Goal: Information Seeking & Learning: Learn about a topic

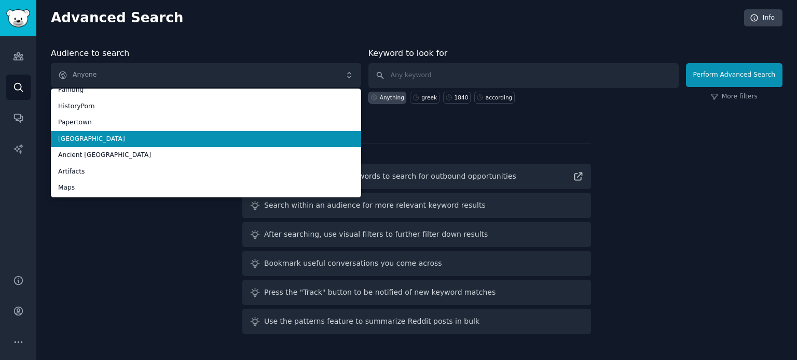
scroll to position [58, 0]
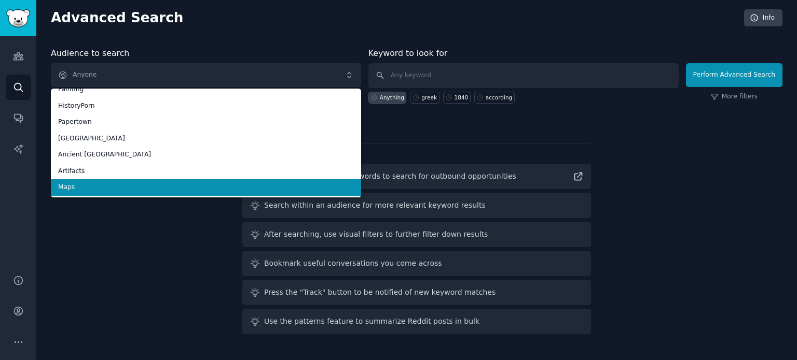
click at [131, 192] on li "Maps" at bounding box center [206, 187] width 310 height 17
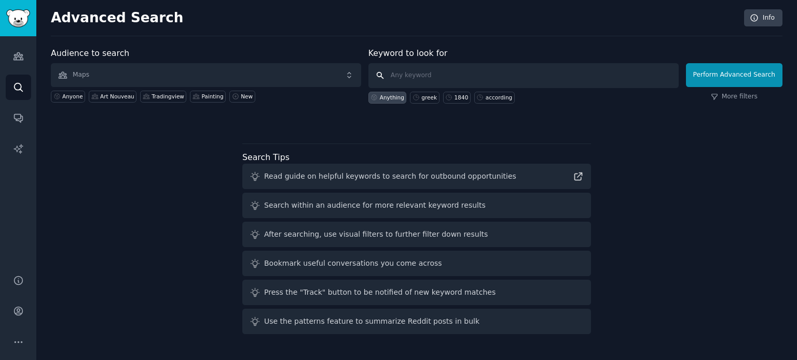
click at [435, 77] on input "text" at bounding box center [523, 75] width 310 height 25
type input "old town"
click button "Perform Advanced Search" at bounding box center [734, 75] width 96 height 24
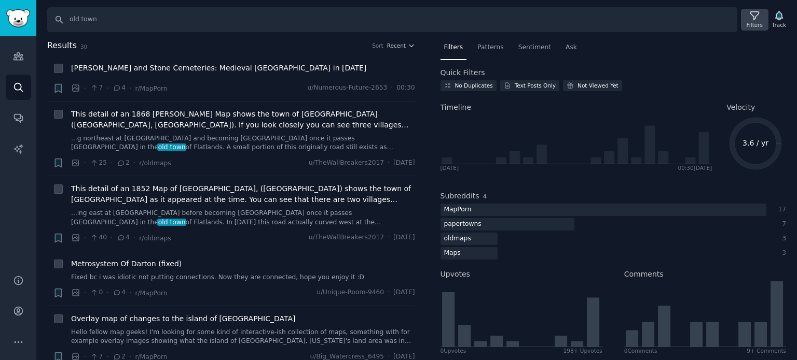
click at [748, 20] on div "Filters" at bounding box center [754, 20] width 27 height 22
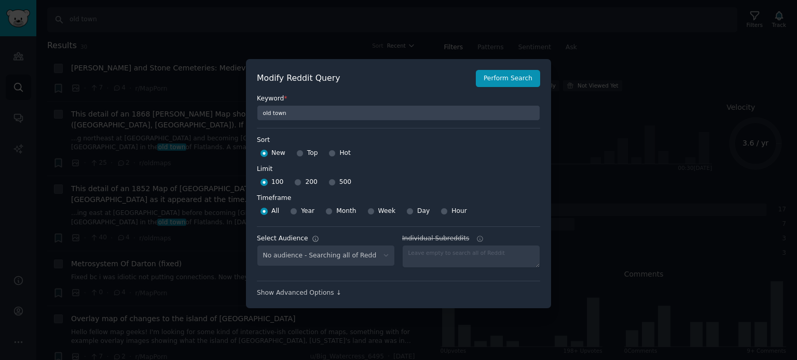
select select "f33d550f09"
click at [297, 153] on input "Top" at bounding box center [299, 153] width 7 height 7
radio input "true"
click at [328, 184] on input "500" at bounding box center [331, 182] width 7 height 7
radio input "true"
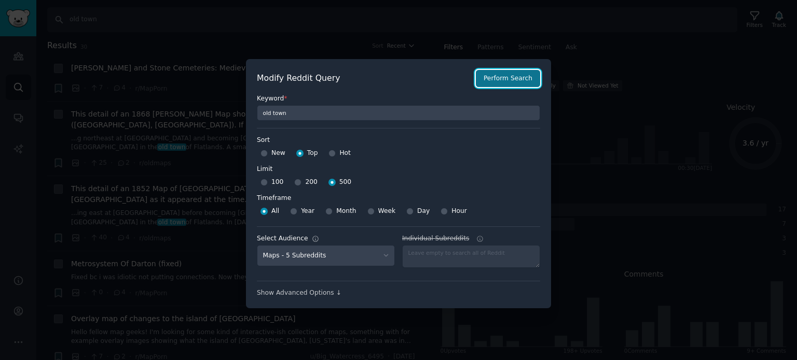
click at [514, 80] on button "Perform Search" at bounding box center [508, 79] width 64 height 18
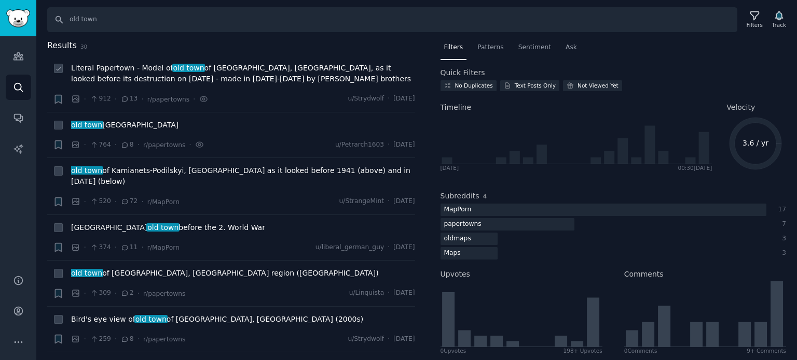
click at [144, 79] on span "Literal Papertown - Model of old town of [GEOGRAPHIC_DATA], [GEOGRAPHIC_DATA], …" at bounding box center [243, 74] width 344 height 22
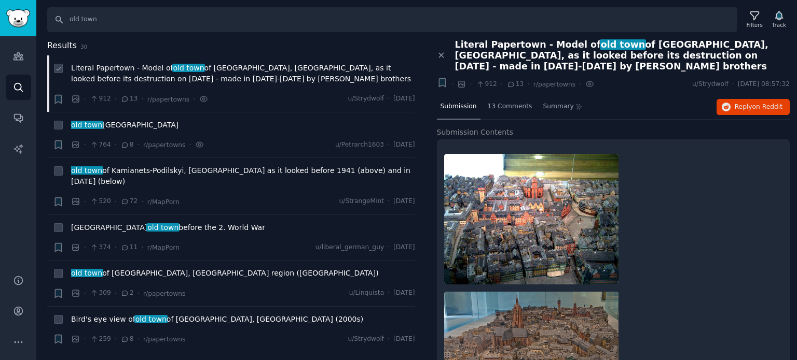
click at [130, 71] on span "Literal Papertown - Model of old town of [GEOGRAPHIC_DATA], [GEOGRAPHIC_DATA], …" at bounding box center [243, 74] width 344 height 22
drag, startPoint x: 79, startPoint y: 22, endPoint x: 53, endPoint y: 24, distance: 26.0
click at [53, 24] on input "old town" at bounding box center [392, 19] width 690 height 25
drag, startPoint x: 108, startPoint y: 17, endPoint x: 23, endPoint y: 16, distance: 85.6
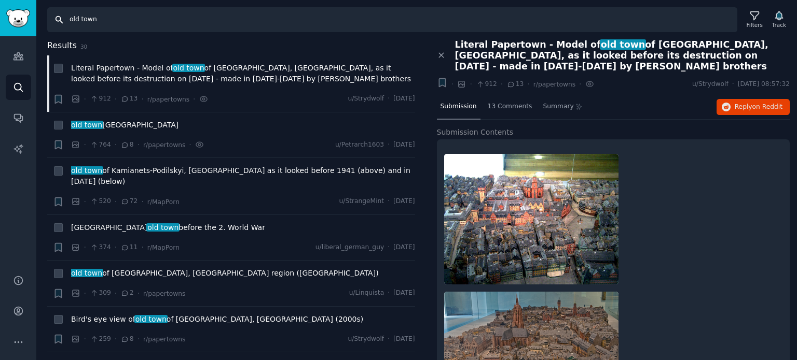
click at [23, 16] on div "Audiences Search Conversations AI Reports Help Account More Search old town Fil…" at bounding box center [398, 180] width 797 height 360
type input "before"
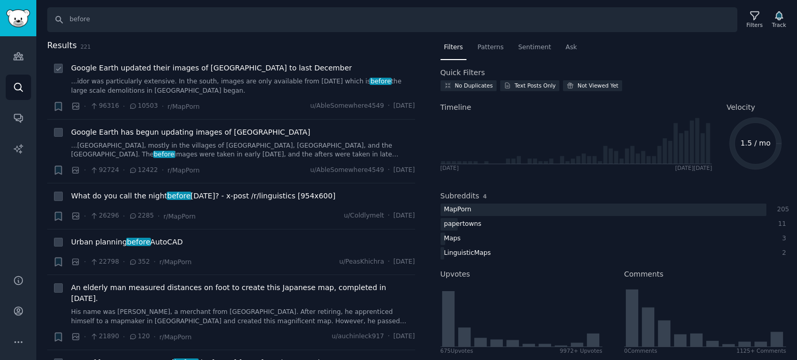
click at [165, 67] on span "Google Earth updated their images of [GEOGRAPHIC_DATA] to last December" at bounding box center [211, 68] width 281 height 11
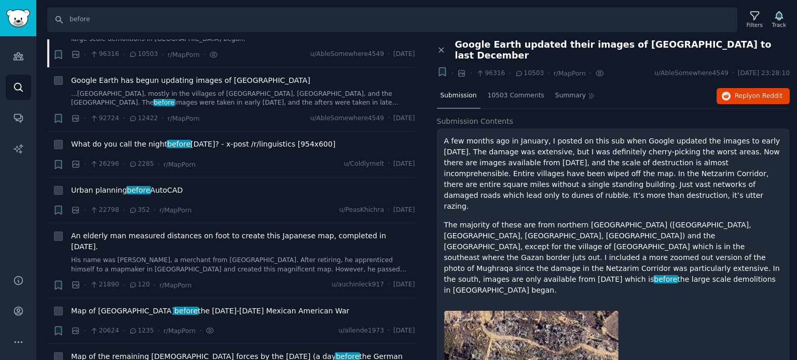
scroll to position [104, 0]
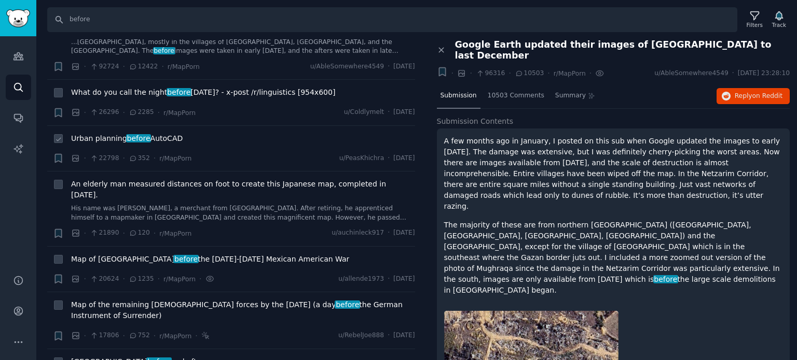
click at [131, 141] on span "before" at bounding box center [138, 138] width 25 height 8
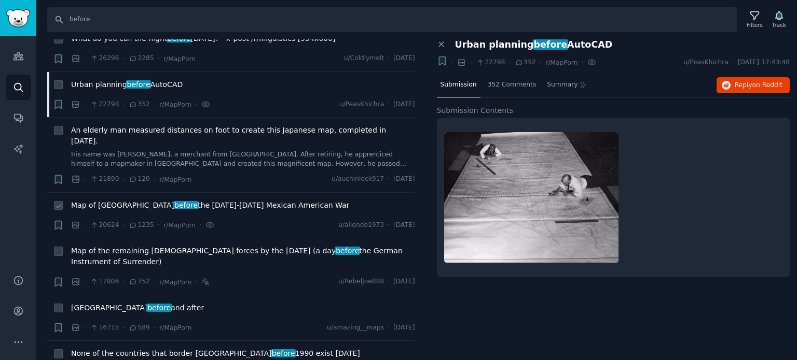
scroll to position [207, 0]
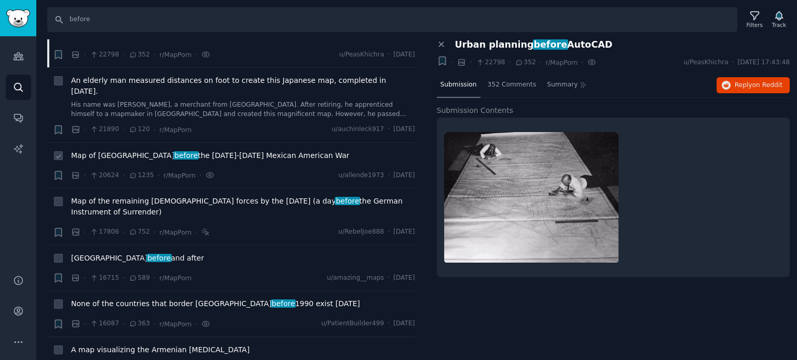
click at [201, 150] on span "Map of America before the [DATE]-[DATE] Mexican American War" at bounding box center [210, 155] width 278 height 11
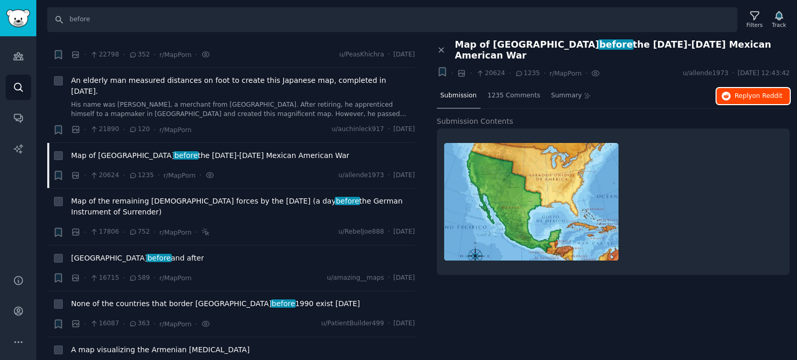
click at [747, 92] on span "Reply on Reddit" at bounding box center [758, 96] width 48 height 9
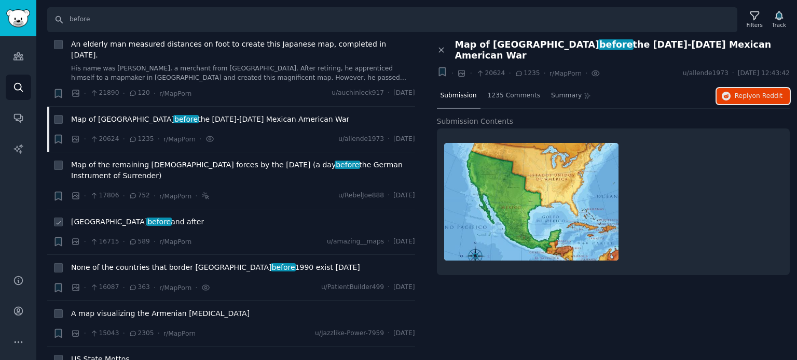
scroll to position [259, 0]
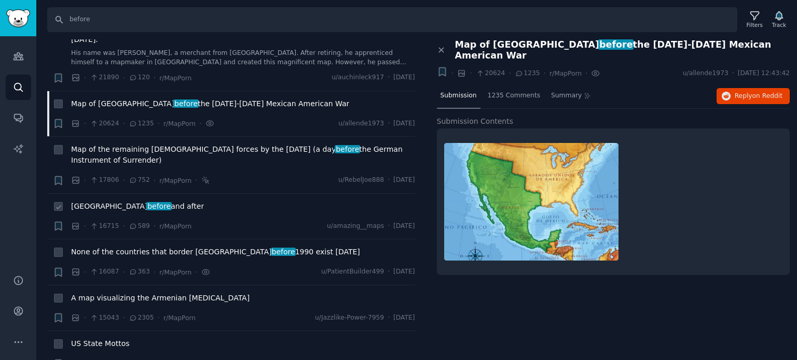
click at [146, 202] on span "before" at bounding box center [158, 206] width 25 height 8
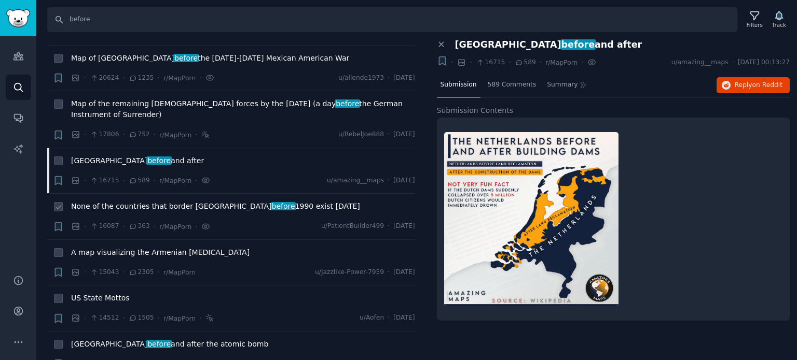
scroll to position [311, 0]
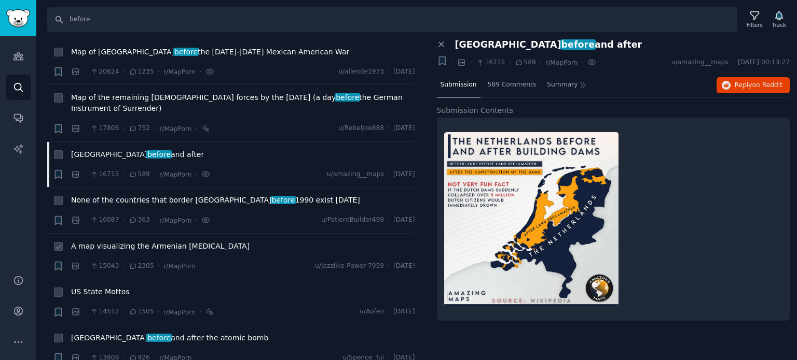
click at [120, 241] on span "A map visualizing the Armenian [MEDICAL_DATA]" at bounding box center [160, 246] width 178 height 11
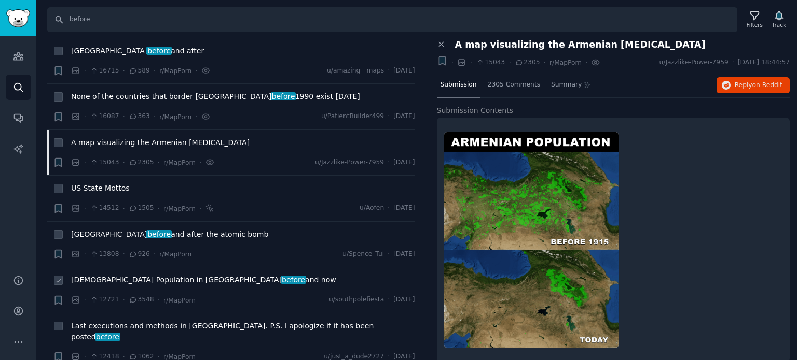
scroll to position [519, 0]
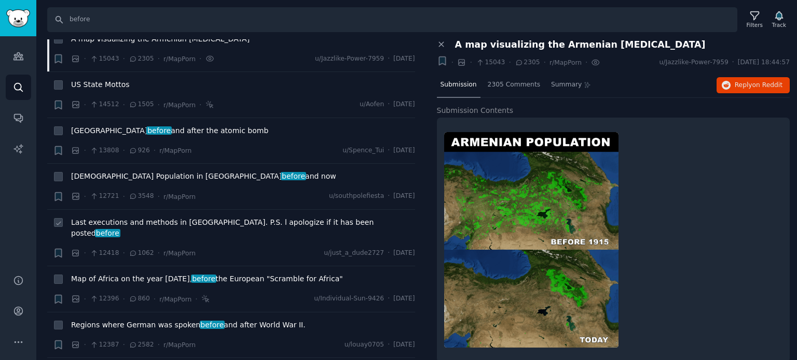
click at [137, 217] on span "Last executions and methods in [GEOGRAPHIC_DATA]. P.S. l apologize if it has be…" at bounding box center [243, 228] width 344 height 22
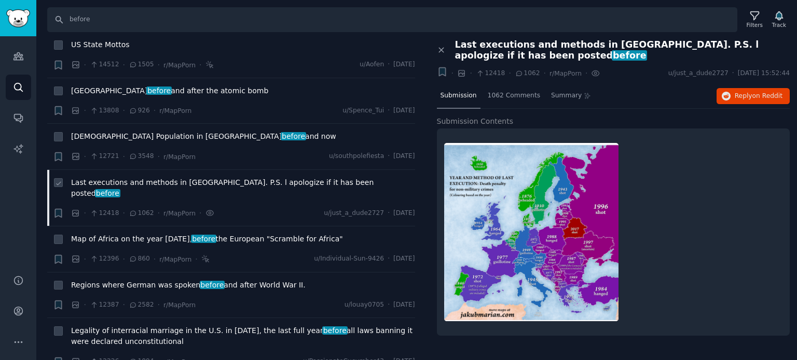
scroll to position [622, 0]
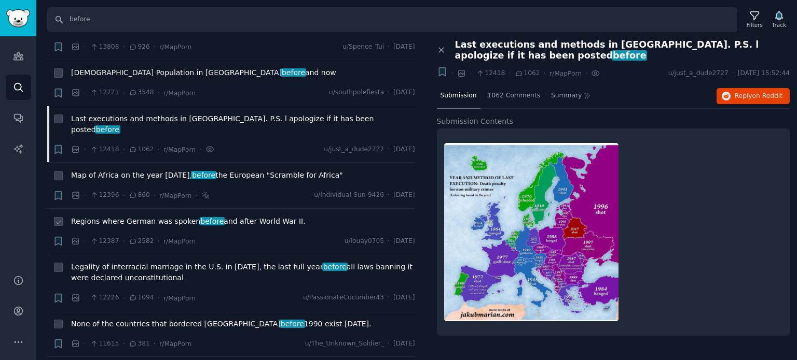
click at [141, 216] on span "Regions where German was spoken before and after World War II." at bounding box center [188, 221] width 234 height 11
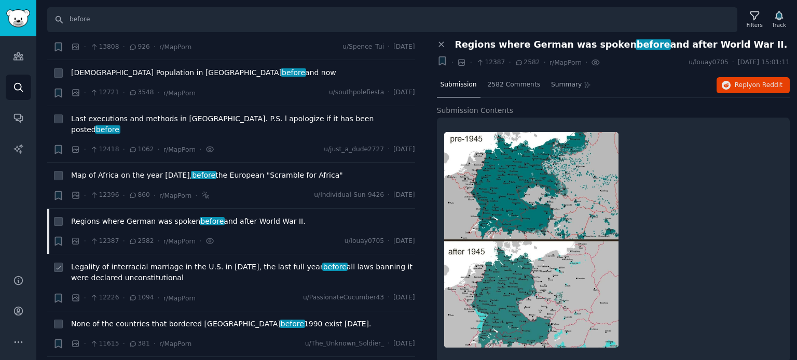
scroll to position [726, 0]
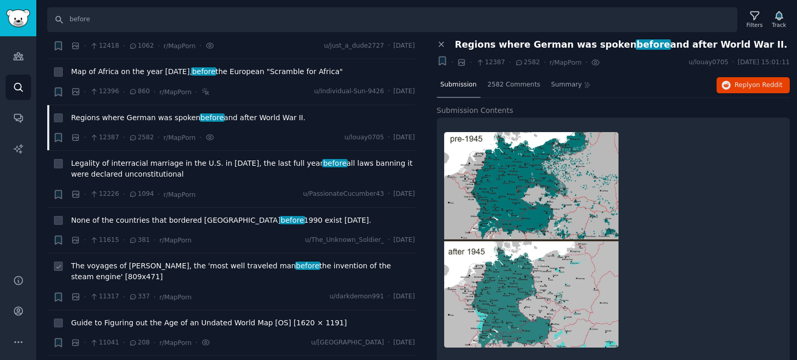
click at [141, 261] on span "The voyages of [PERSON_NAME], the 'most well traveled man before the invention …" at bounding box center [243, 272] width 344 height 22
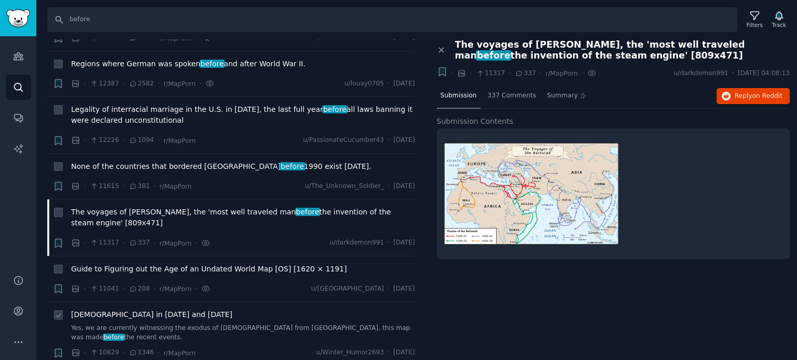
scroll to position [830, 0]
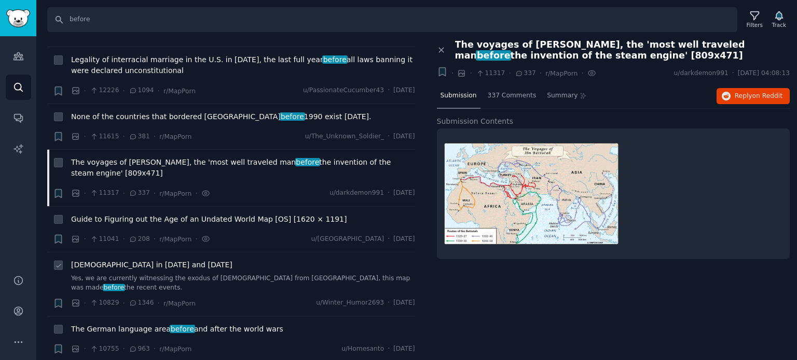
click at [131, 260] on span "[DEMOGRAPHIC_DATA] in [DATE] and [DATE]" at bounding box center [151, 265] width 161 height 11
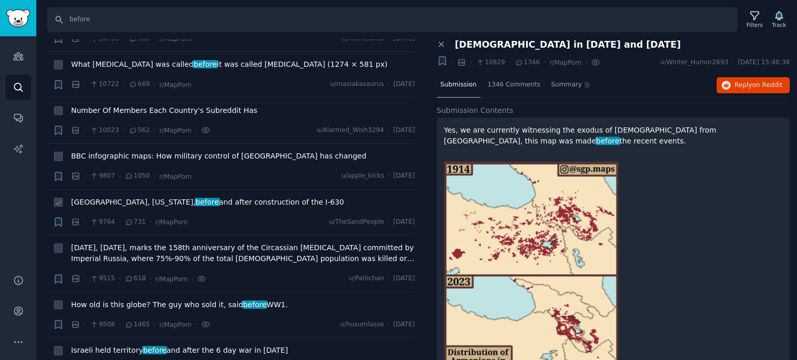
scroll to position [1141, 0]
click at [194, 198] on span "before" at bounding box center [206, 202] width 25 height 8
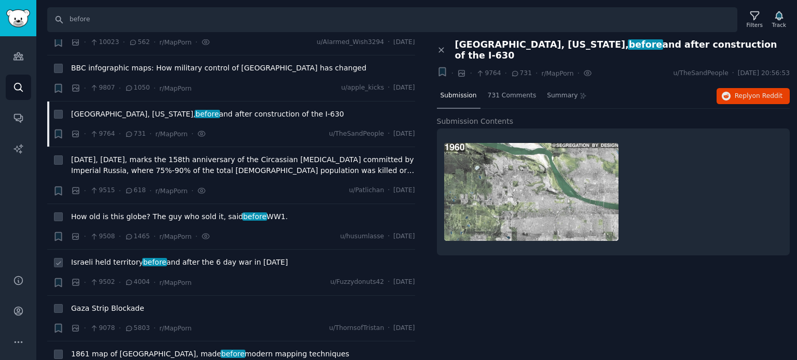
scroll to position [1245, 0]
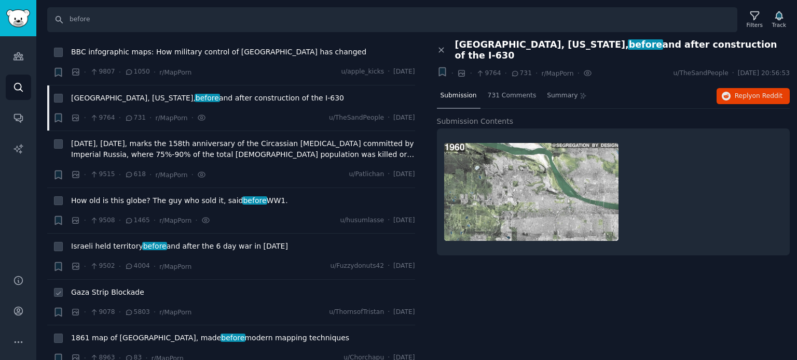
click at [104, 287] on span "Gaza Strip Blockade" at bounding box center [107, 292] width 73 height 11
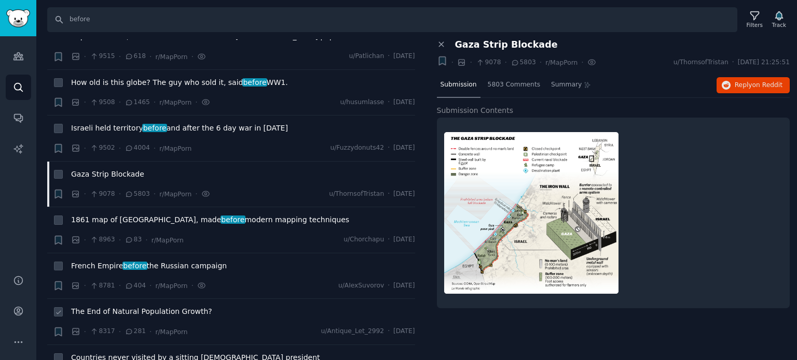
scroll to position [1400, 0]
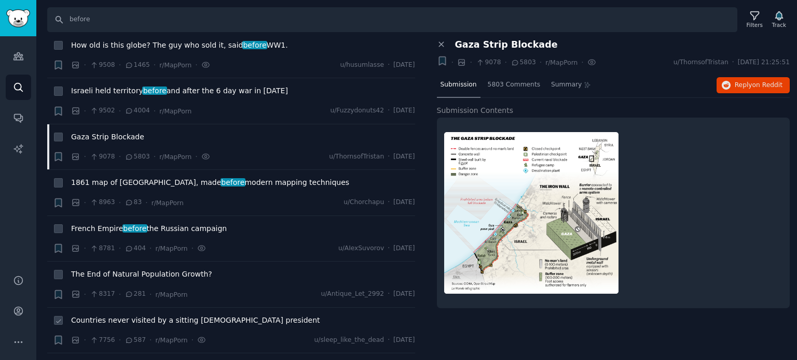
click at [116, 315] on span "Countries never visited by a sitting [DEMOGRAPHIC_DATA] president" at bounding box center [195, 320] width 249 height 11
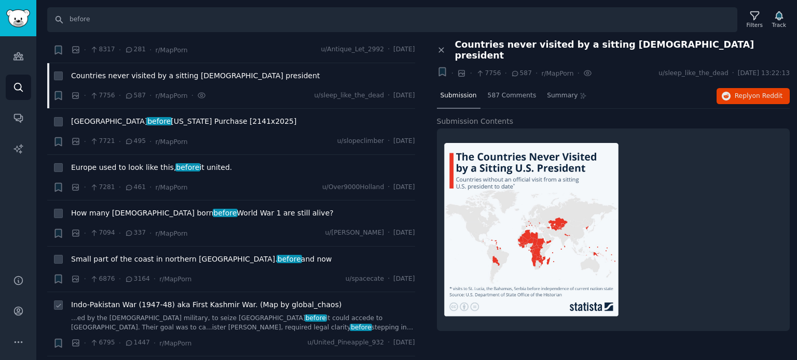
scroll to position [1763, 0]
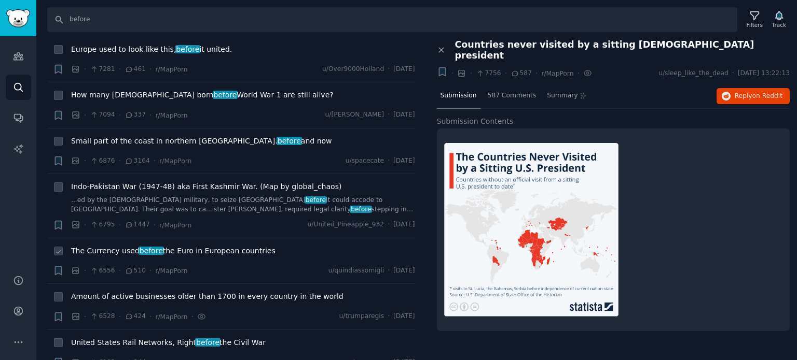
click at [126, 246] on span "The Currency used before the Euro in European countries" at bounding box center [173, 251] width 204 height 11
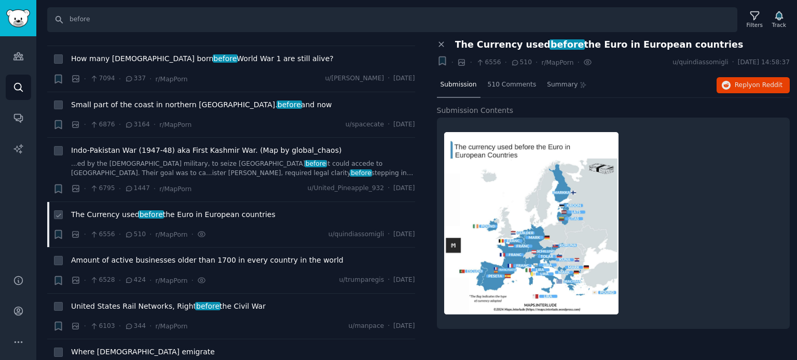
scroll to position [1815, 0]
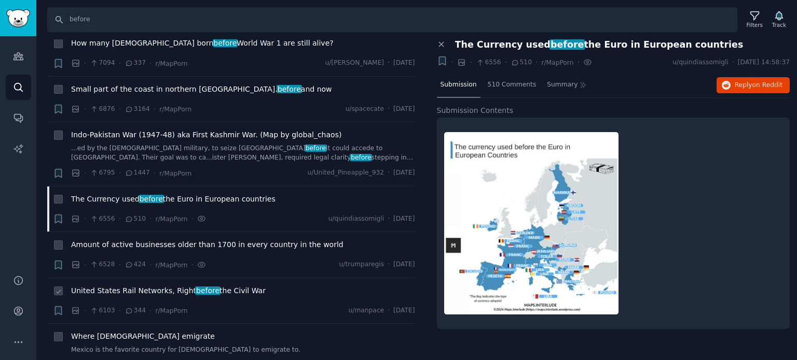
click at [119, 286] on span "United States Rail Networks, Right before the Civil War" at bounding box center [168, 291] width 194 height 11
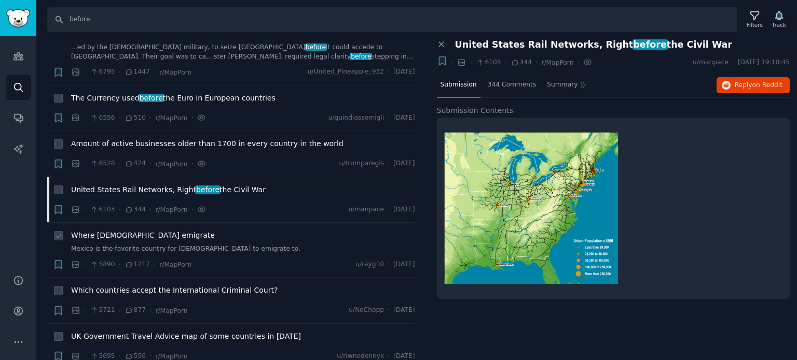
scroll to position [1971, 0]
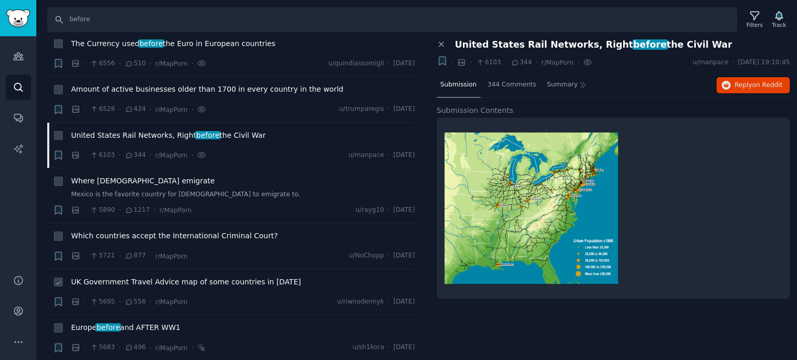
click at [124, 277] on span "UK Government Travel Advice map of some countries in [DATE]" at bounding box center [186, 282] width 230 height 11
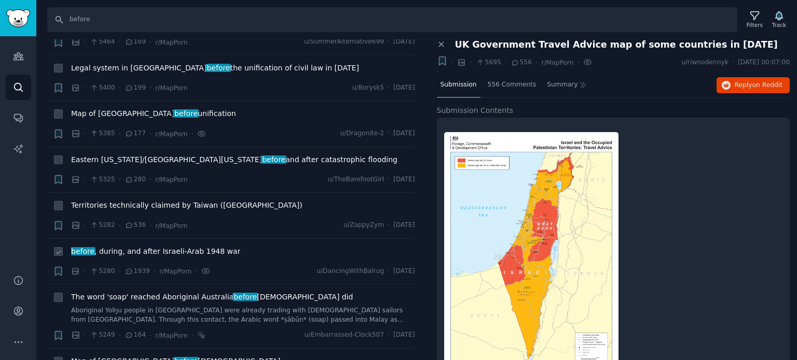
scroll to position [2334, 0]
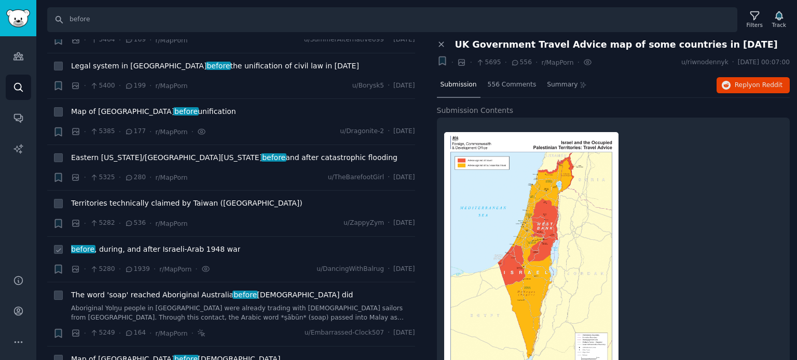
click at [116, 244] on span "before , during, and after Israeli-Arab 1948 war" at bounding box center [155, 249] width 169 height 11
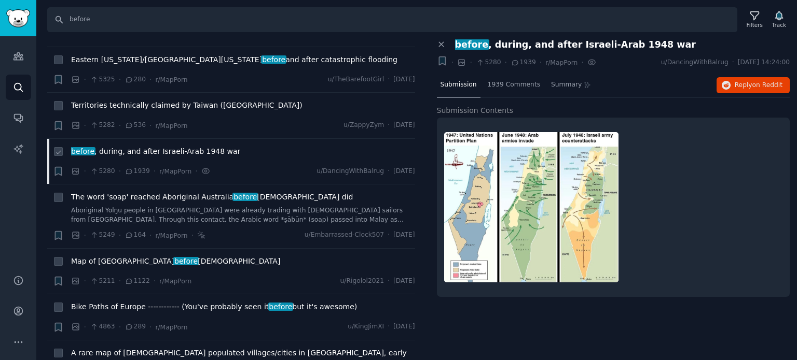
scroll to position [2438, 0]
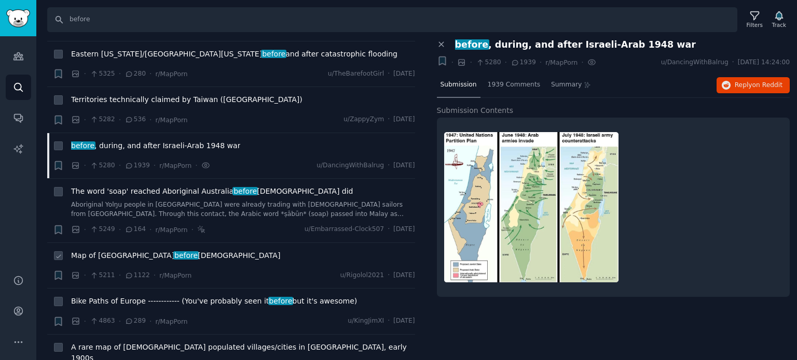
click at [117, 250] on span "Map of Arabia before [DEMOGRAPHIC_DATA]" at bounding box center [175, 255] width 209 height 11
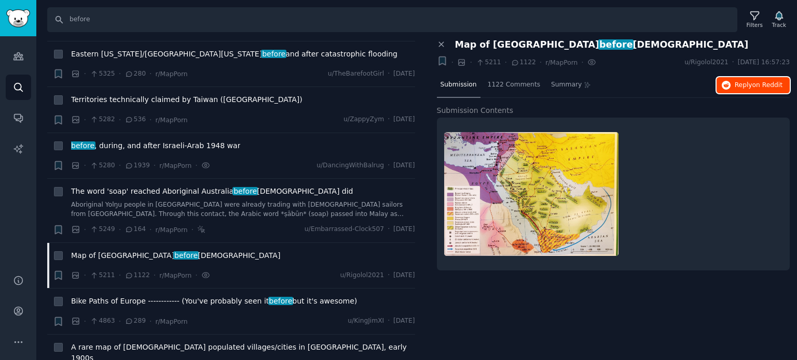
click at [735, 82] on button "Reply on Reddit" at bounding box center [752, 85] width 73 height 17
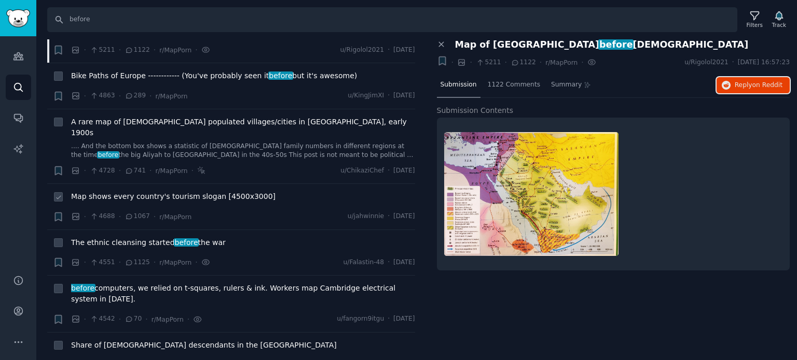
scroll to position [2697, 0]
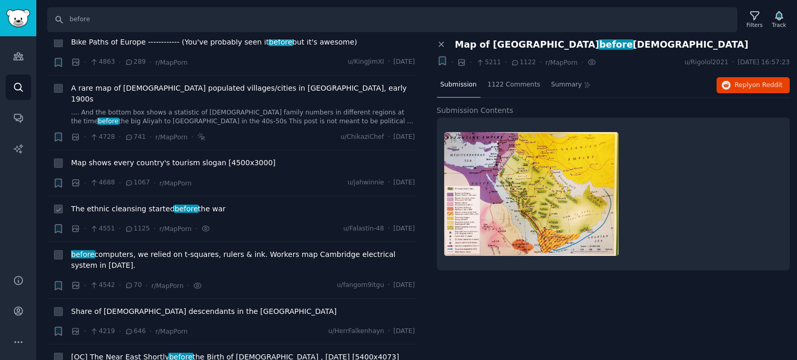
click at [111, 204] on span "The ethnic cleansing started before the war" at bounding box center [148, 209] width 155 height 11
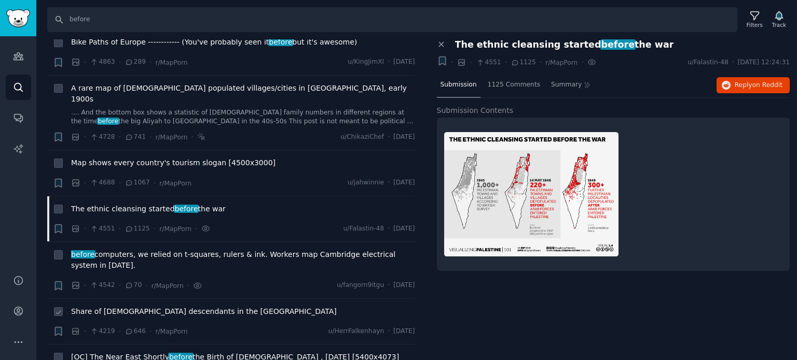
click at [118, 307] on span "Share of [DEMOGRAPHIC_DATA] descendants in the [GEOGRAPHIC_DATA]" at bounding box center [204, 312] width 266 height 11
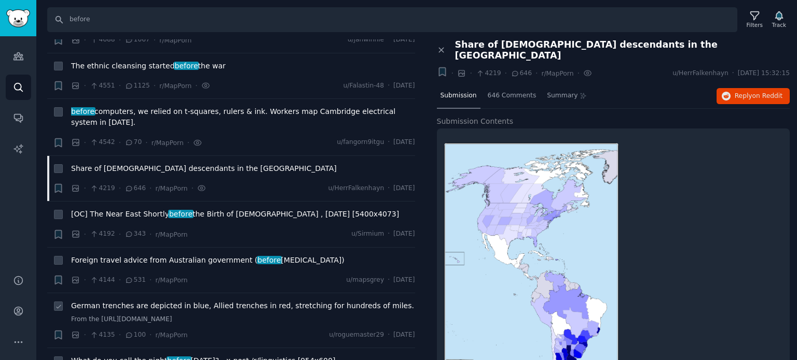
scroll to position [2852, 0]
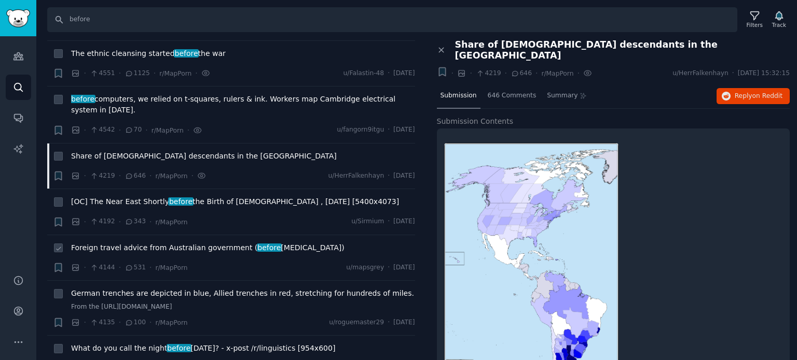
click at [117, 243] on span "Foreign travel advice from Australian government ( before [MEDICAL_DATA])" at bounding box center [207, 248] width 273 height 11
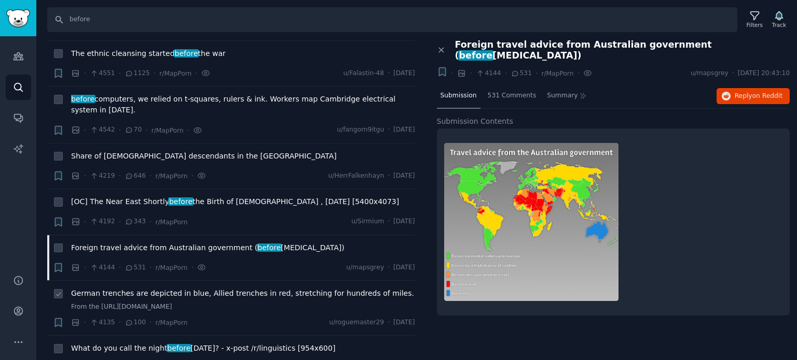
scroll to position [2904, 0]
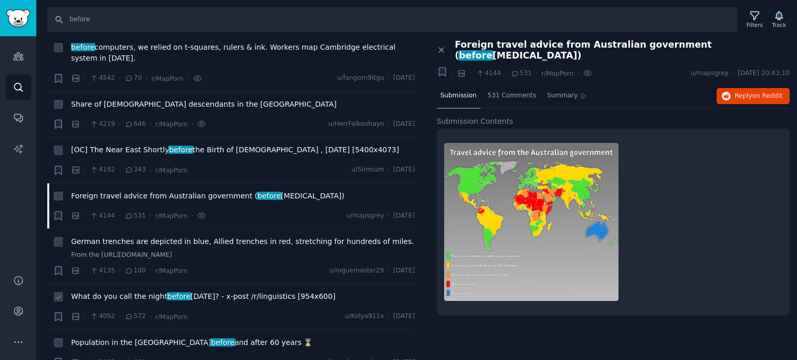
click at [129, 291] on span "What do you call the night before [DATE]? - x-post /r/linguistics [954x600]" at bounding box center [203, 296] width 264 height 11
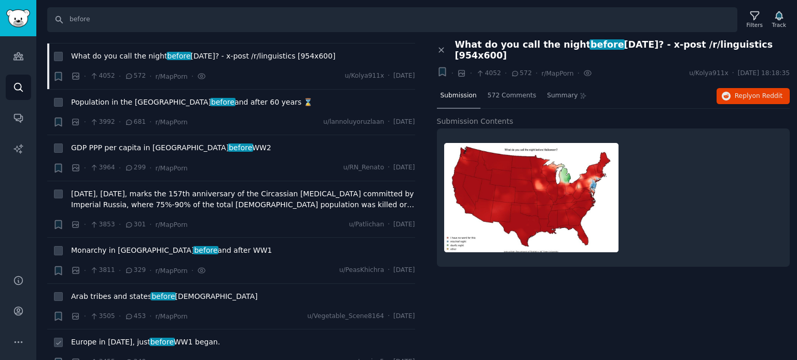
scroll to position [3216, 0]
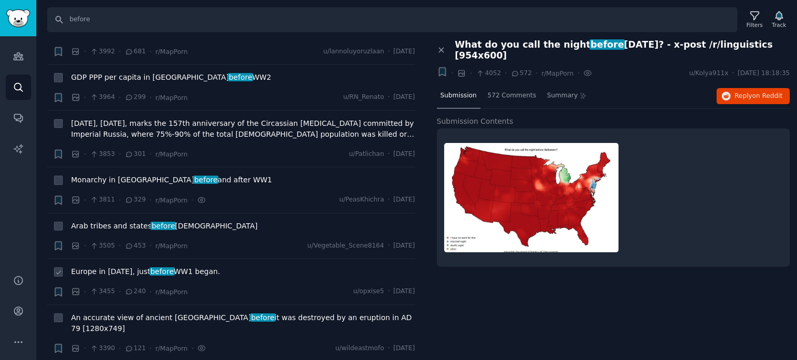
click at [121, 267] on span "Europe in [DATE], just before WW1 began." at bounding box center [145, 272] width 149 height 11
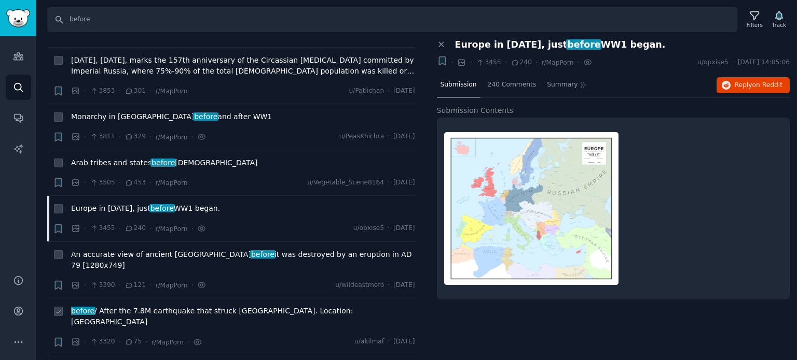
scroll to position [3423, 0]
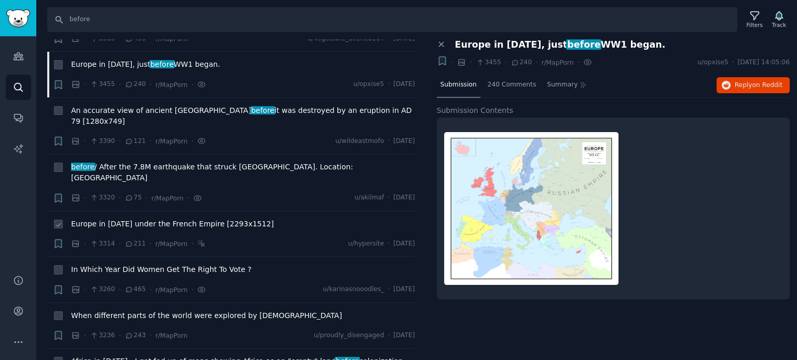
click at [140, 219] on span "Europe in [DATE] under the French Empire [2293x1512]" at bounding box center [172, 224] width 203 height 11
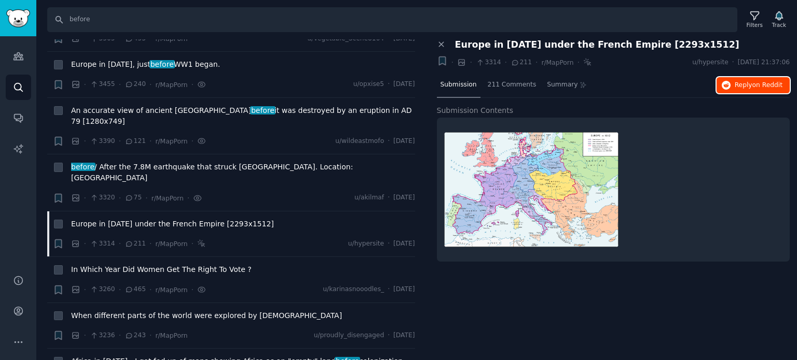
click at [742, 81] on span "Reply on Reddit" at bounding box center [758, 85] width 48 height 9
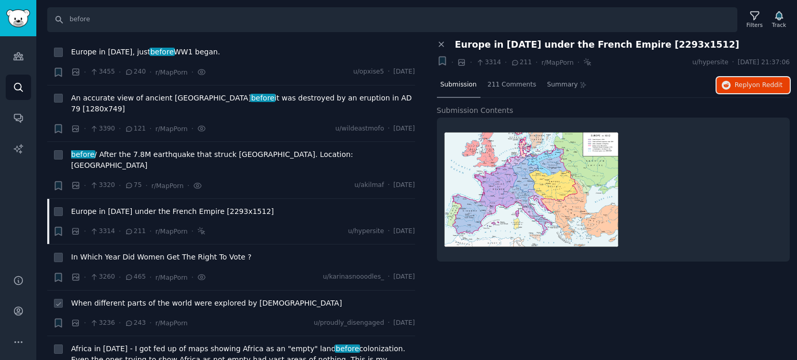
scroll to position [3475, 0]
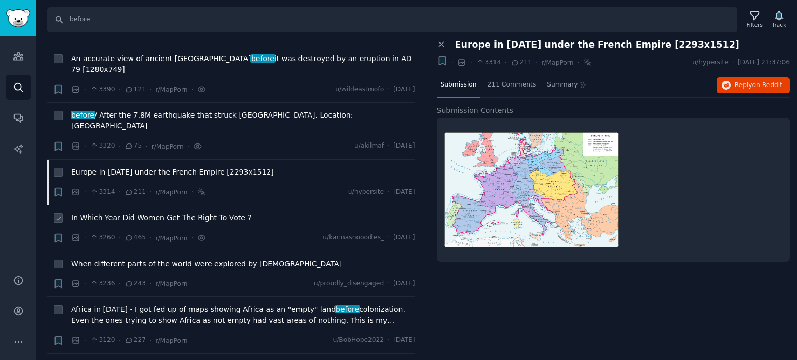
click at [116, 213] on span "In Which Year Did Women Get The Right To Vote ?" at bounding box center [161, 218] width 180 height 11
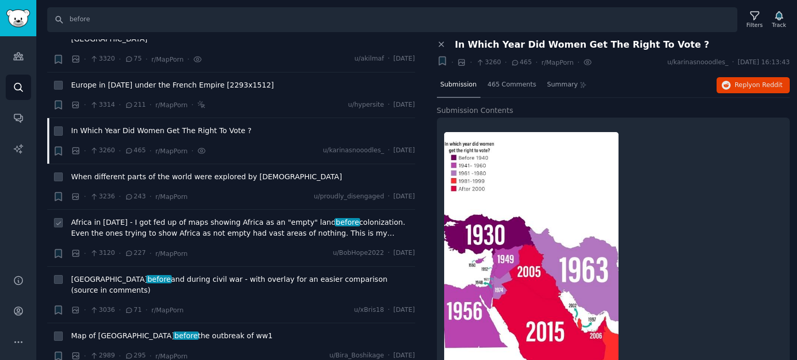
scroll to position [3579, 0]
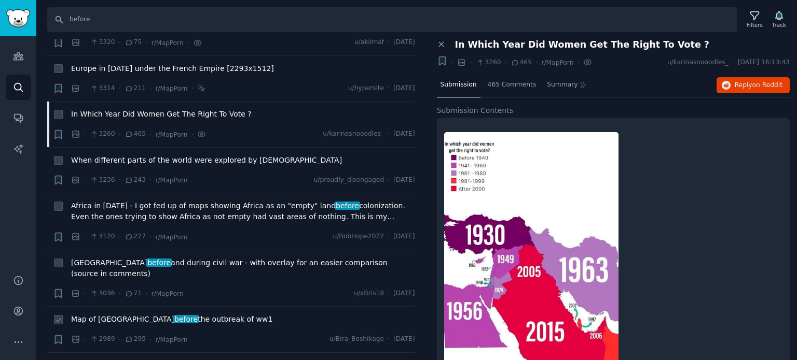
click at [103, 314] on span "Map of Europe before the outbreak of ww1" at bounding box center [171, 319] width 201 height 11
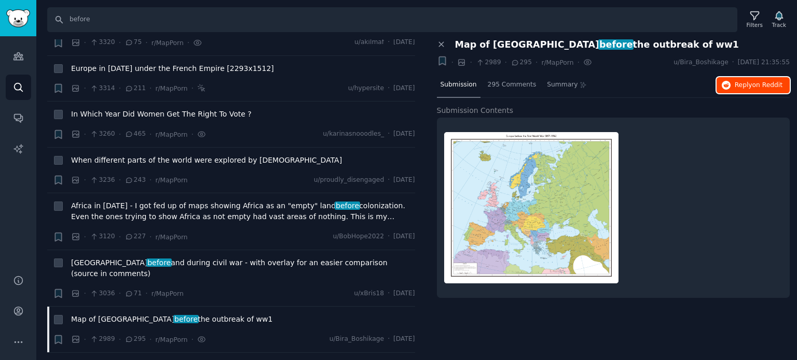
click at [743, 85] on span "Reply on Reddit" at bounding box center [758, 85] width 48 height 9
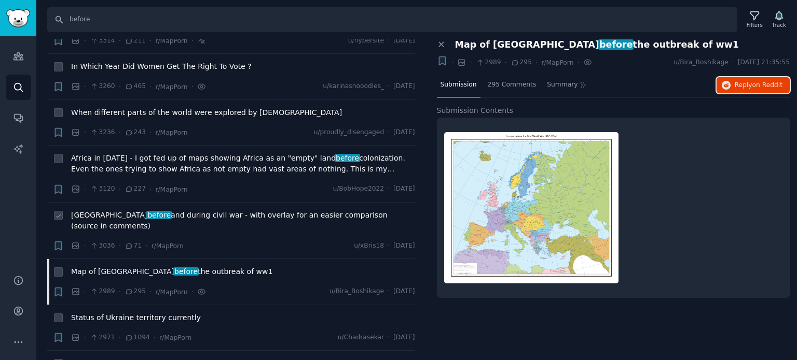
scroll to position [3682, 0]
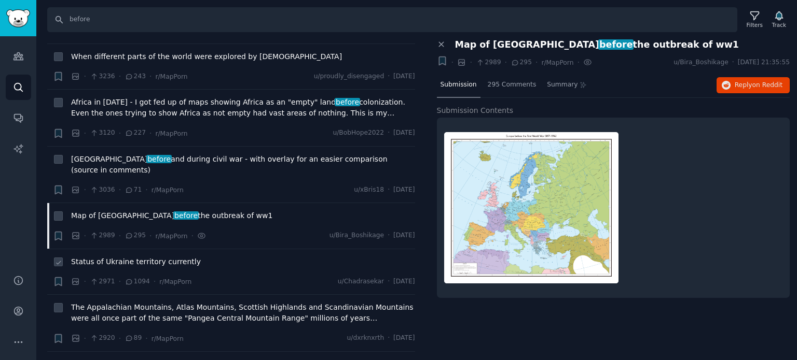
click at [129, 257] on span "Status of Ukraine territory currently" at bounding box center [136, 262] width 130 height 11
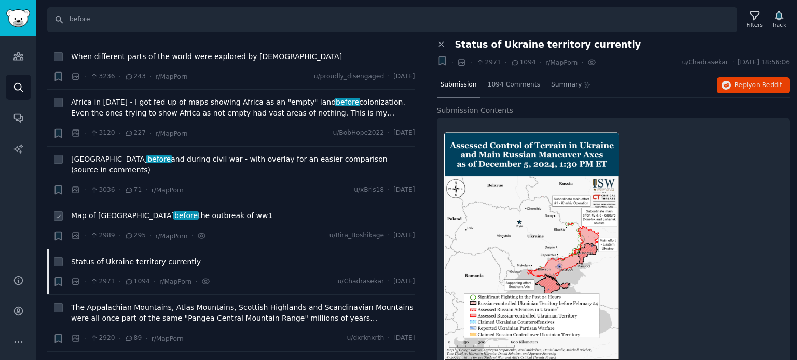
click at [173, 212] on span "before" at bounding box center [185, 216] width 25 height 8
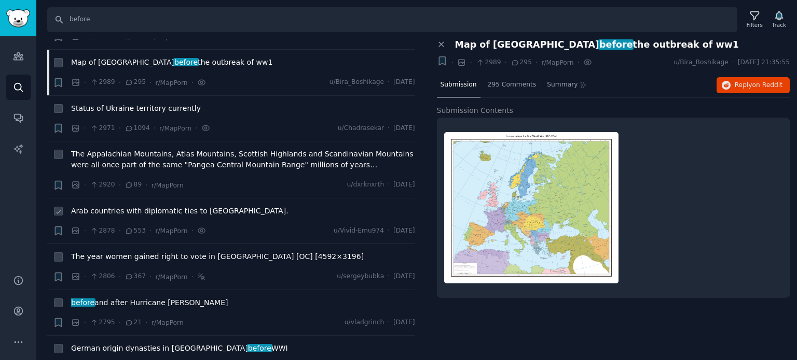
scroll to position [3838, 0]
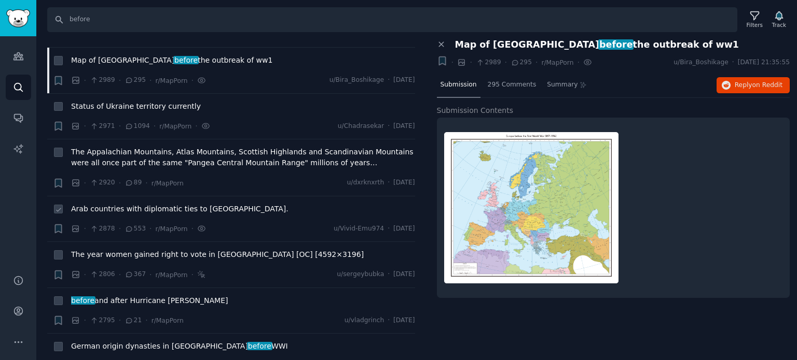
click at [143, 204] on span "Arab countries with diplomatic ties to [GEOGRAPHIC_DATA]." at bounding box center [179, 209] width 217 height 11
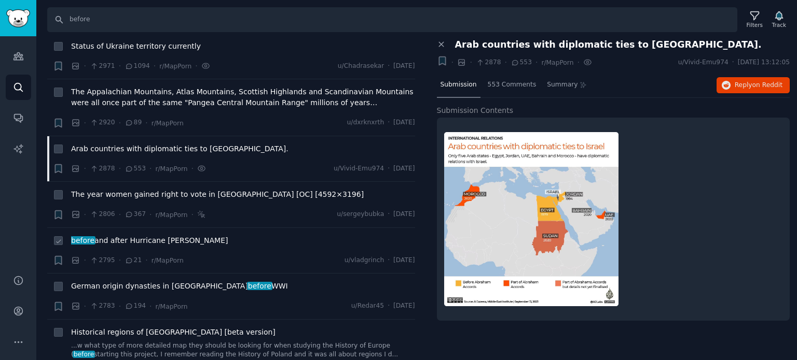
scroll to position [3942, 0]
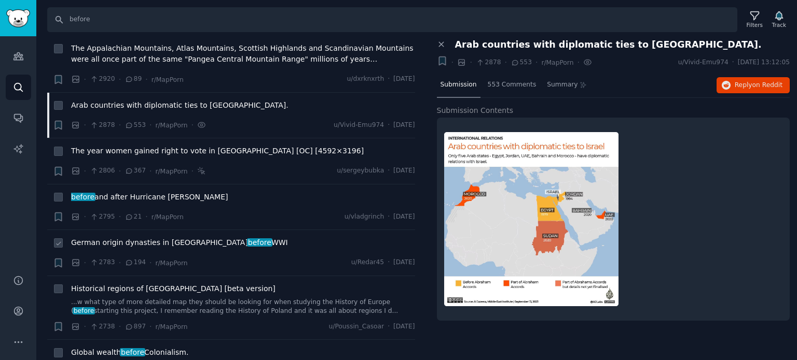
click at [117, 238] on span "German origin dynasties in [GEOGRAPHIC_DATA] before WWI" at bounding box center [179, 243] width 217 height 11
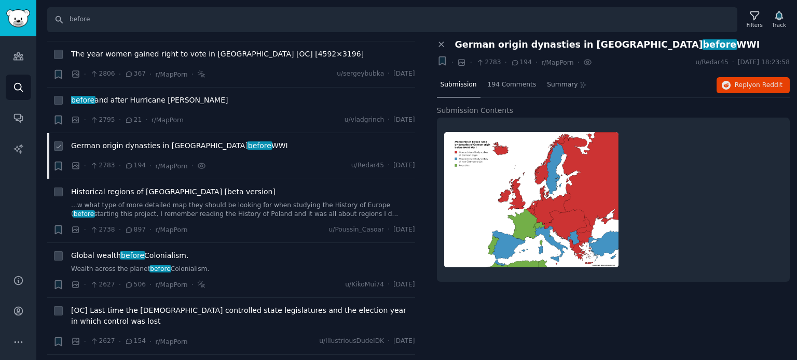
scroll to position [4045, 0]
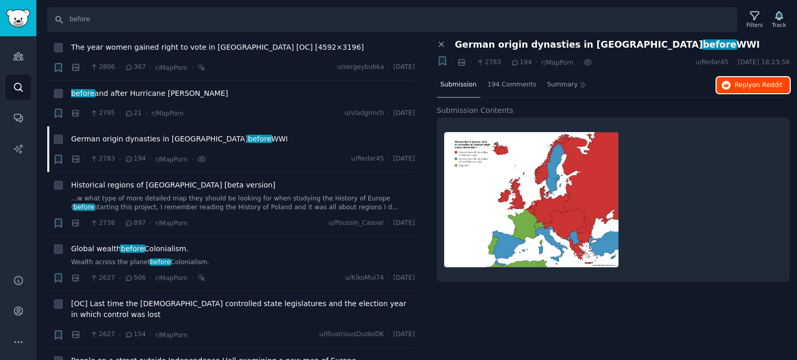
click at [745, 85] on span "Reply on Reddit" at bounding box center [758, 85] width 48 height 9
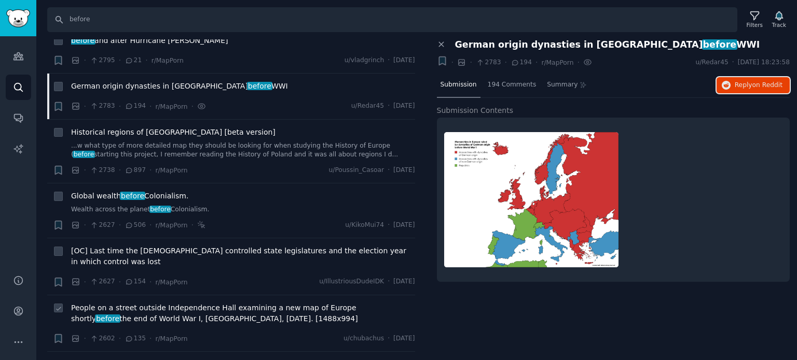
scroll to position [4149, 0]
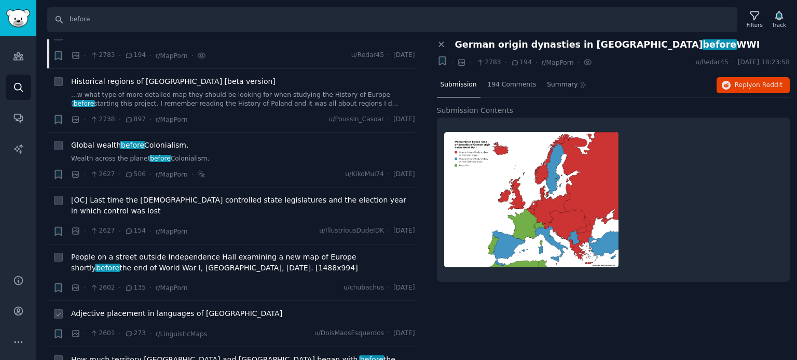
click at [138, 309] on span "Adjective placement in languages of [GEOGRAPHIC_DATA]" at bounding box center [176, 314] width 211 height 11
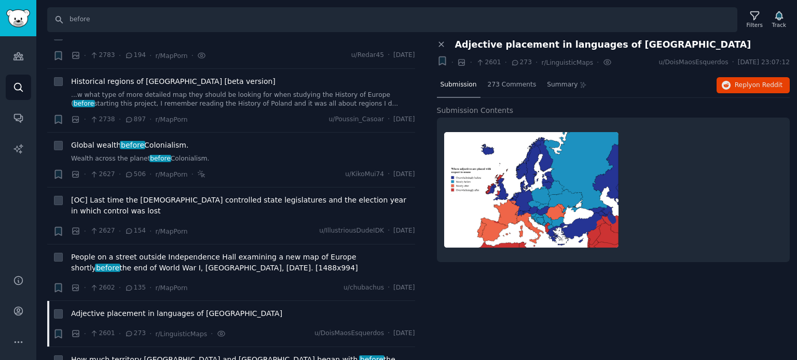
scroll to position [4305, 0]
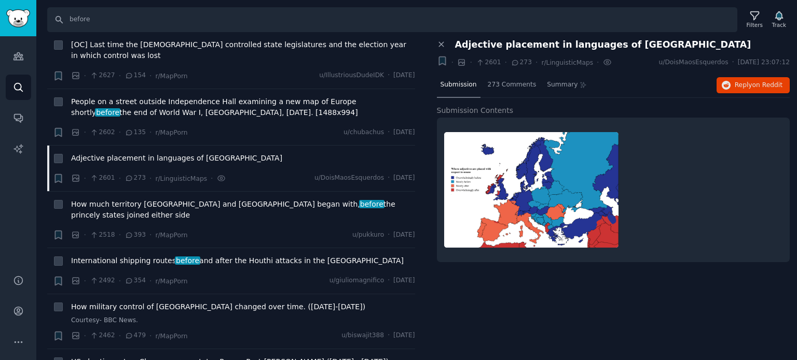
click at [120, 357] on span "US abortion rates: Change across states Pre vs. Post-[PERSON_NAME] ([DATE] - [D…" at bounding box center [229, 362] width 317 height 11
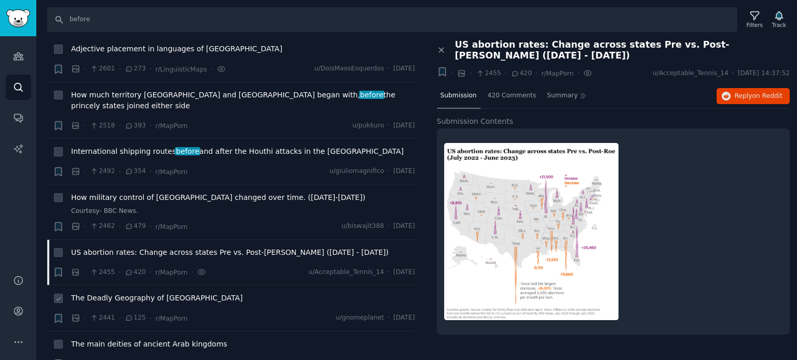
scroll to position [4512, 0]
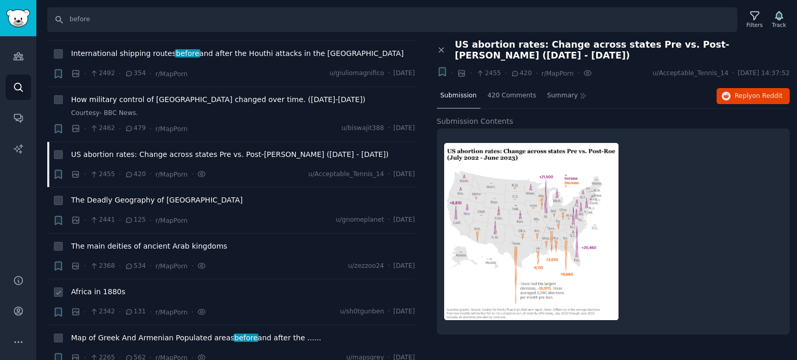
click at [89, 287] on span "Africa in 1880s" at bounding box center [98, 292] width 54 height 11
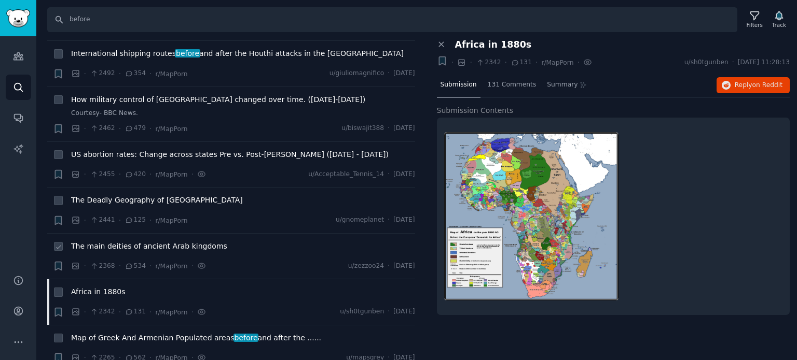
click at [108, 241] on div "The main deities of ancient Arab kingdoms" at bounding box center [243, 248] width 344 height 15
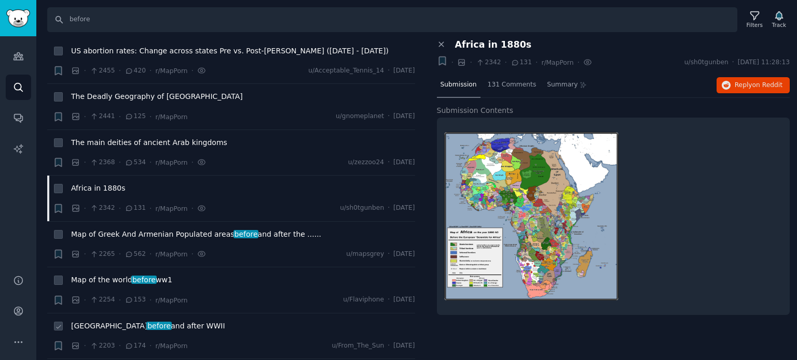
click at [146, 322] on span "before" at bounding box center [158, 326] width 25 height 8
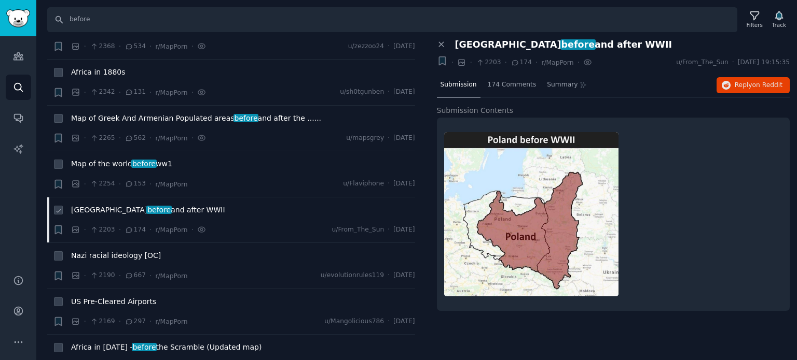
scroll to position [4771, 0]
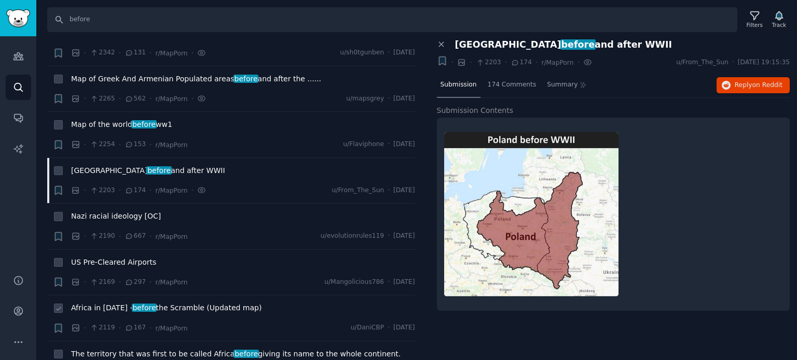
click at [114, 303] on span "Africa in [DATE] - before the Scramble (Updated map)" at bounding box center [166, 308] width 190 height 11
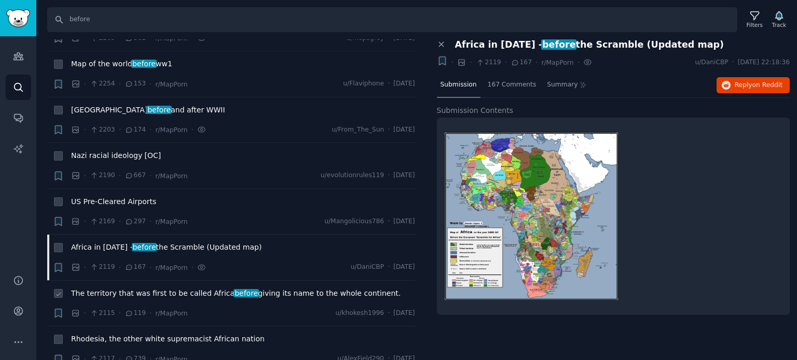
scroll to position [4875, 0]
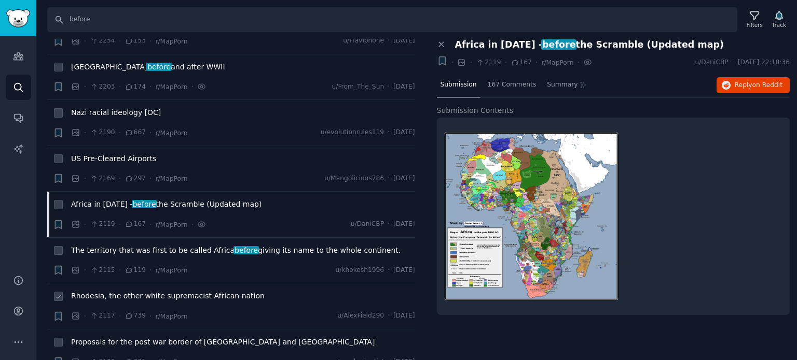
click at [115, 291] on span "Rhodesia, the other white supremacist African nation" at bounding box center [167, 296] width 193 height 11
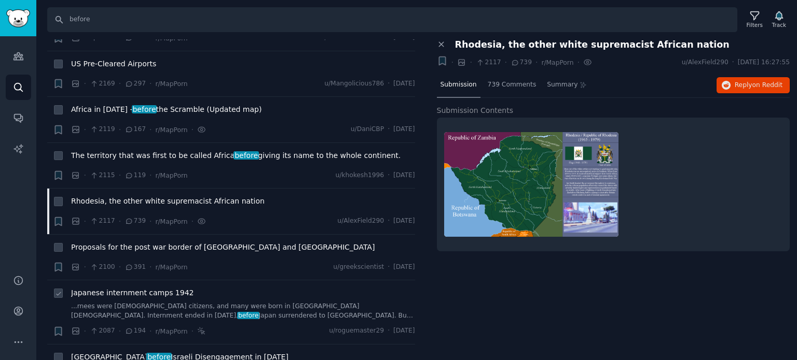
scroll to position [4979, 0]
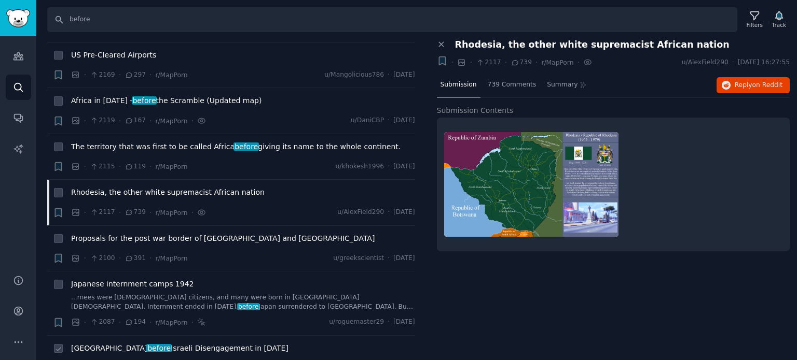
click at [146, 344] on span "before" at bounding box center [158, 348] width 25 height 8
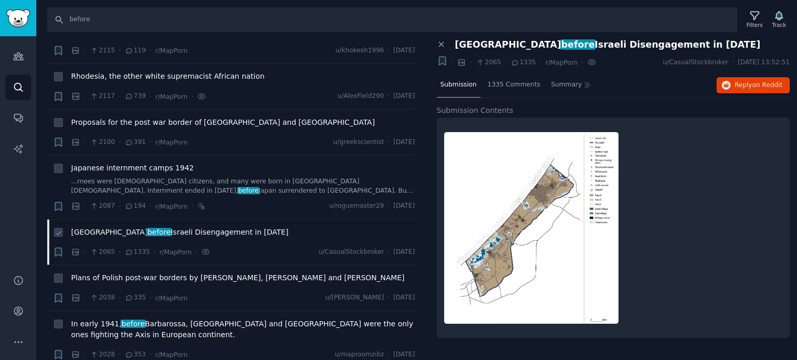
scroll to position [5134, 0]
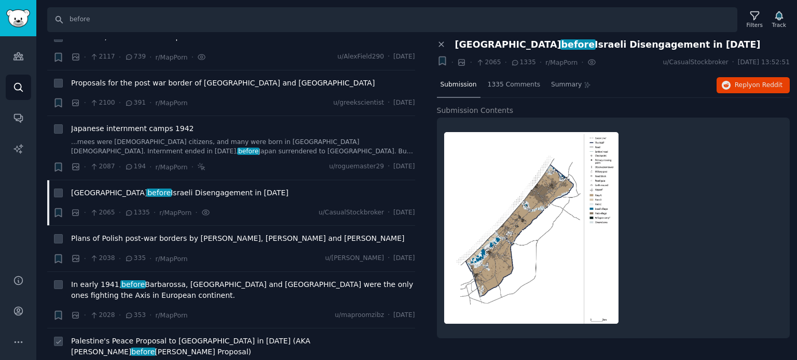
click at [112, 336] on span "Palestine's Peace Proposal to [GEOGRAPHIC_DATA] in [DATE] (AKA [PERSON_NAME] Pl…" at bounding box center [243, 347] width 344 height 22
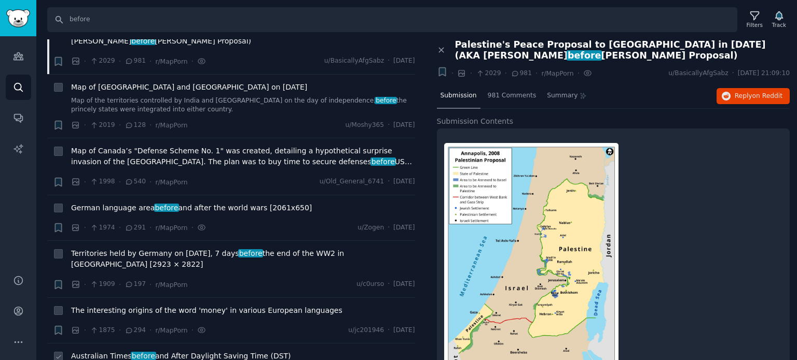
scroll to position [5498, 0]
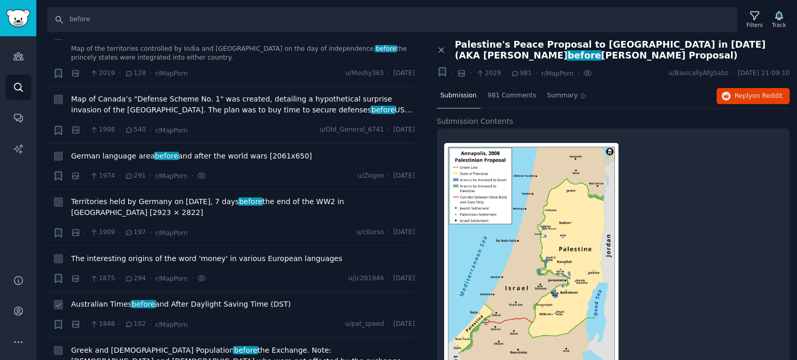
click at [117, 299] on span "Australian Times before and After Daylight Saving Time (DST)" at bounding box center [181, 304] width 220 height 11
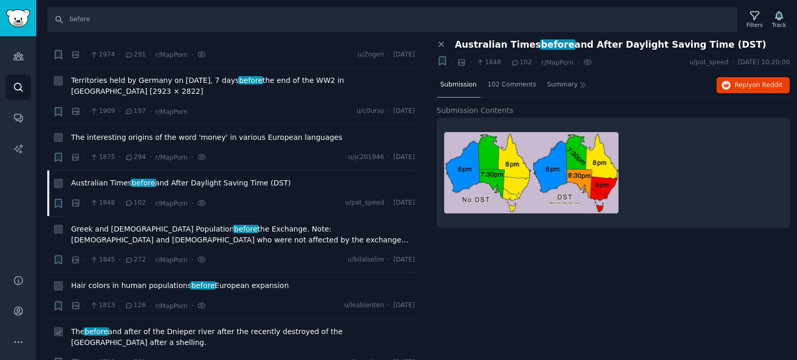
scroll to position [5705, 0]
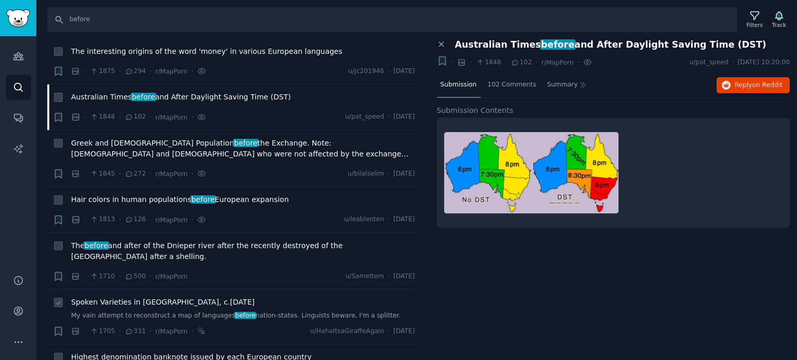
click at [118, 297] on span "Spoken Varieties in [GEOGRAPHIC_DATA], c.[DATE]" at bounding box center [163, 302] width 184 height 11
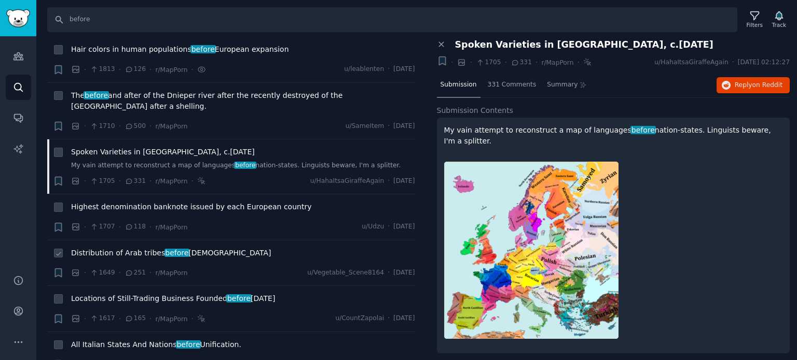
scroll to position [5861, 0]
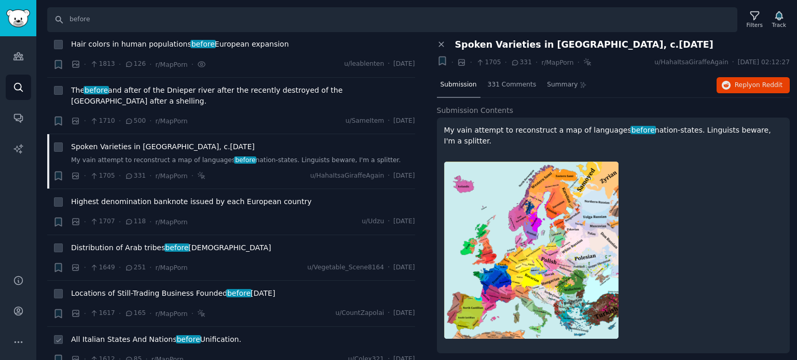
click at [114, 335] on span "All Italian States And Nations before Unification." at bounding box center [156, 340] width 170 height 11
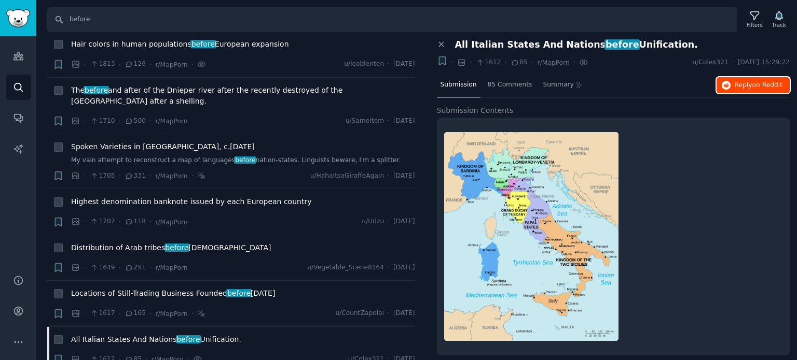
click at [721, 90] on button "Reply on Reddit" at bounding box center [752, 85] width 73 height 17
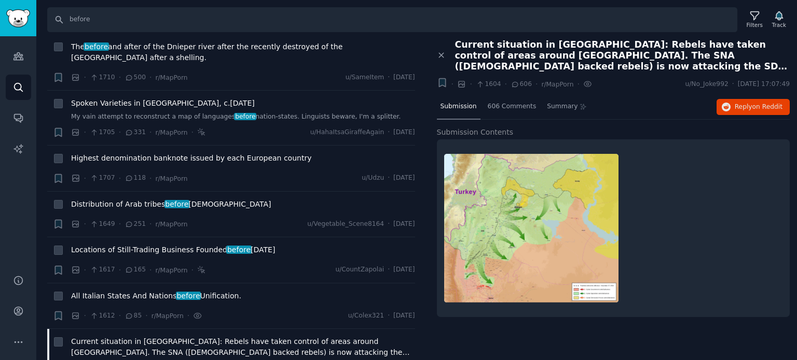
scroll to position [5964, 0]
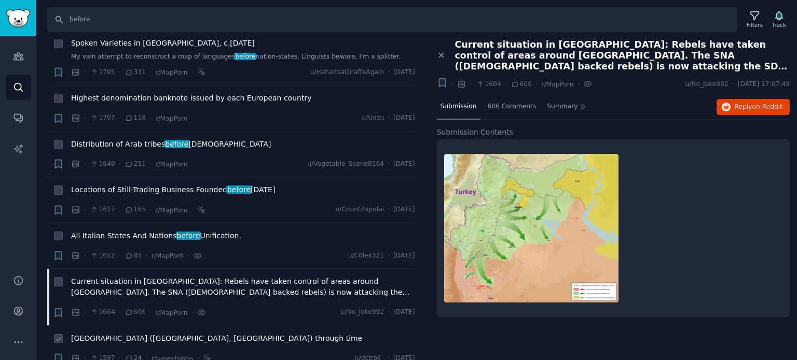
click at [118, 333] on span "[GEOGRAPHIC_DATA] ([GEOGRAPHIC_DATA], [GEOGRAPHIC_DATA]) through time" at bounding box center [216, 338] width 291 height 11
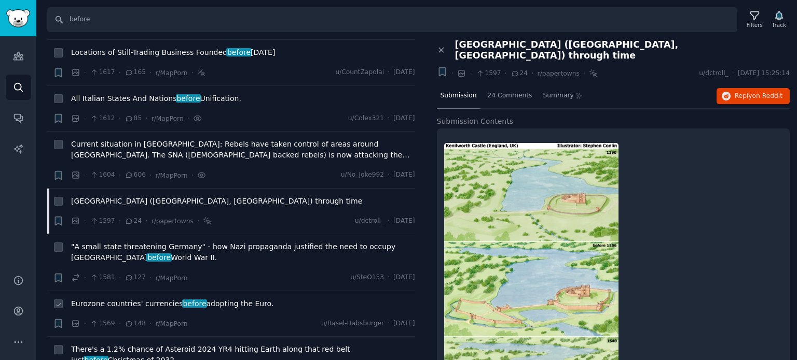
scroll to position [6120, 0]
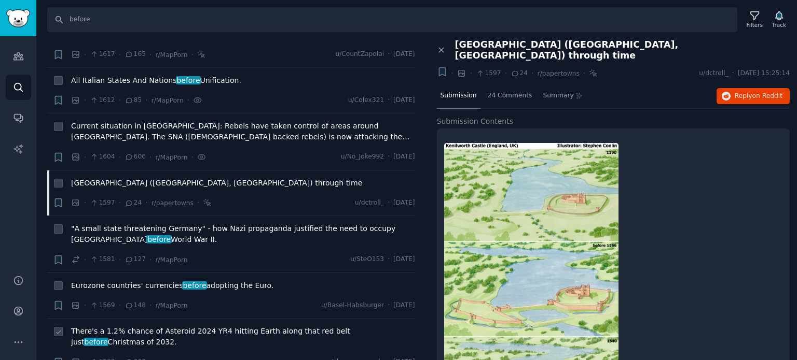
click at [118, 326] on span "There's a 1.2% chance of Asteroid 2024 YR4 hitting Earth along that red belt ju…" at bounding box center [243, 337] width 344 height 22
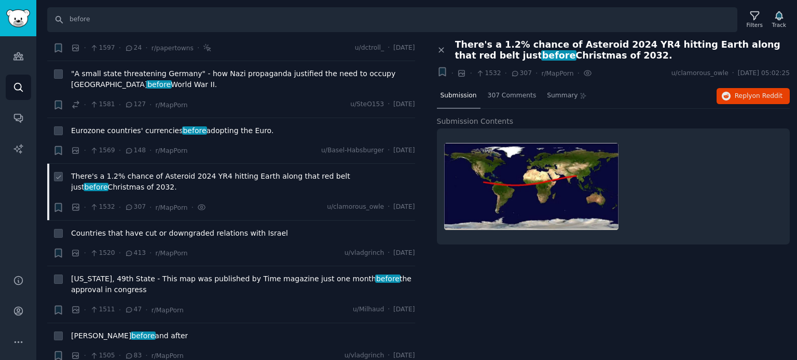
scroll to position [6275, 0]
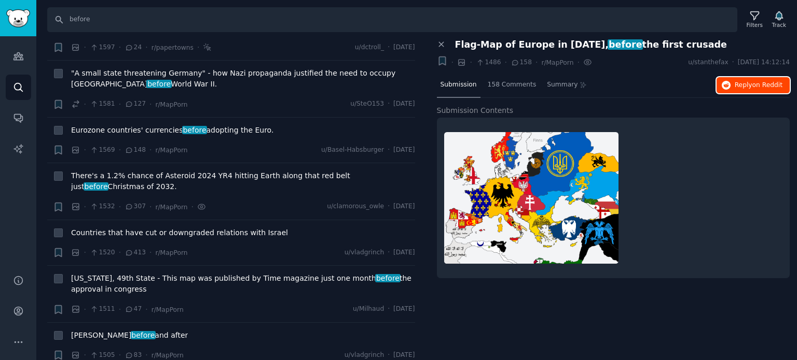
click at [749, 82] on span "Reply on Reddit" at bounding box center [758, 85] width 48 height 9
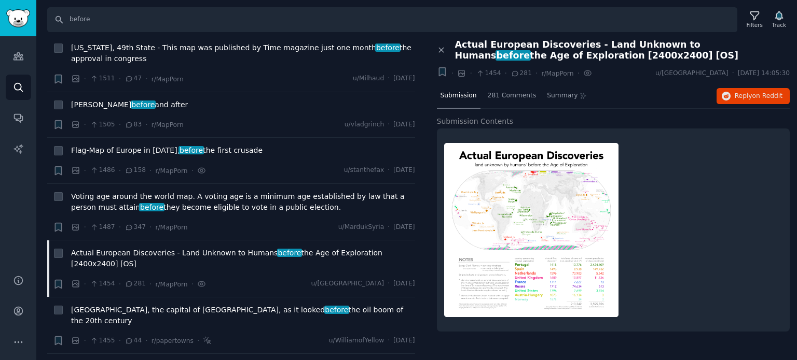
scroll to position [6535, 0]
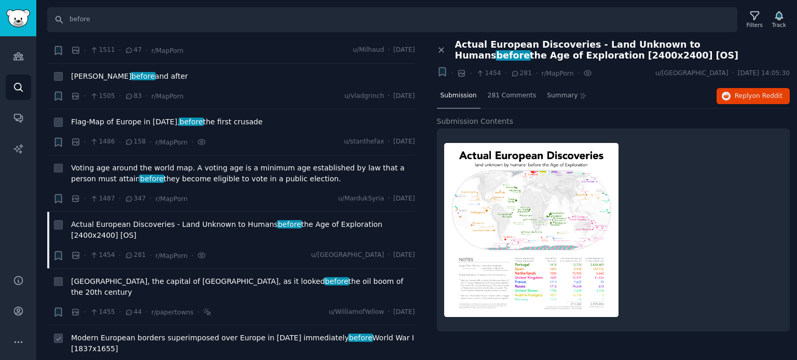
click at [133, 333] on span "Modern European borders superimposed over Europe in [DATE] immediately before W…" at bounding box center [243, 344] width 344 height 22
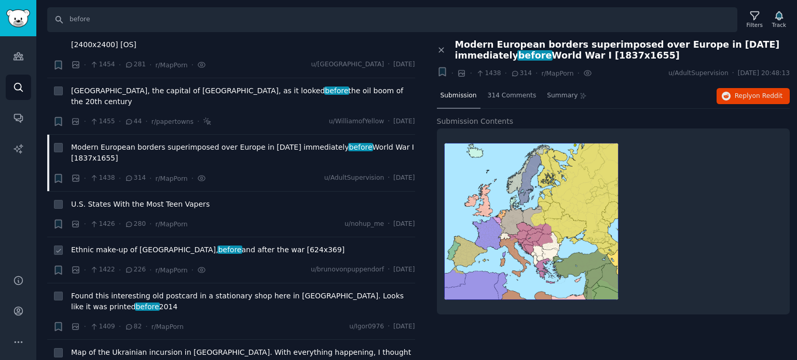
scroll to position [6742, 0]
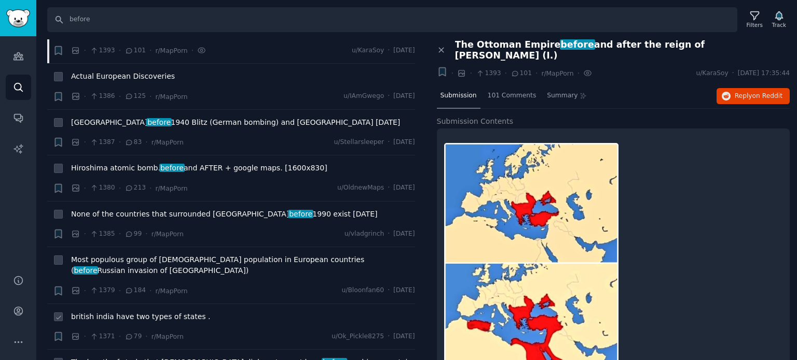
scroll to position [7105, 0]
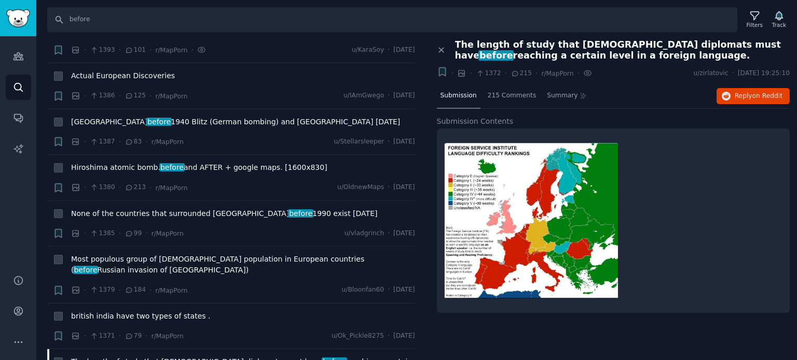
scroll to position [7261, 0]
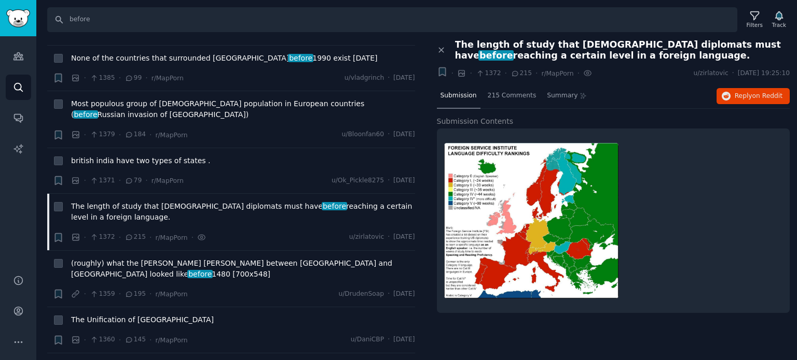
click at [136, 360] on span "Decade Of The Last [MEDICAL_DATA] By Country" at bounding box center [159, 366] width 177 height 11
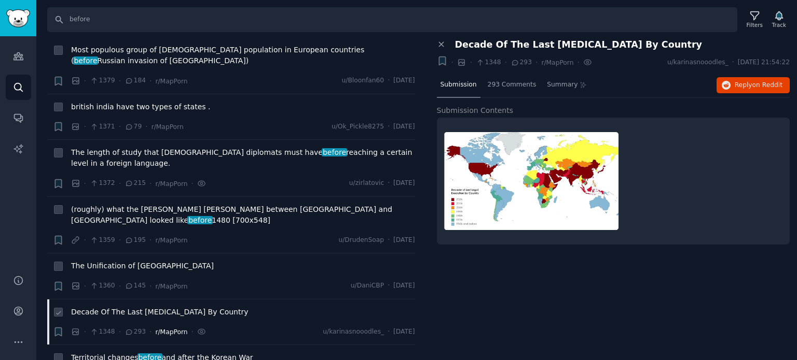
scroll to position [7365, 0]
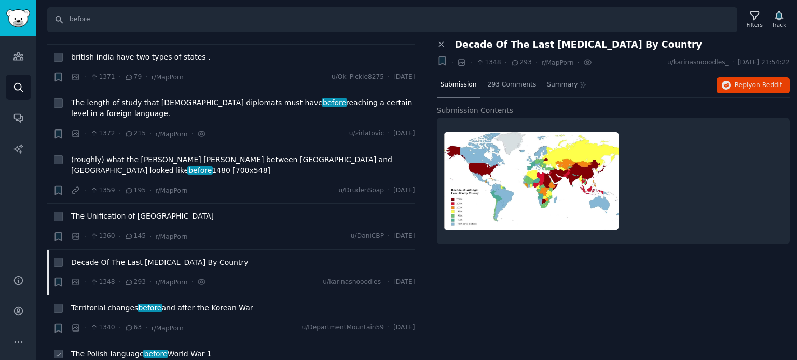
click at [112, 349] on span "The Polish language before World War 1" at bounding box center [141, 354] width 141 height 11
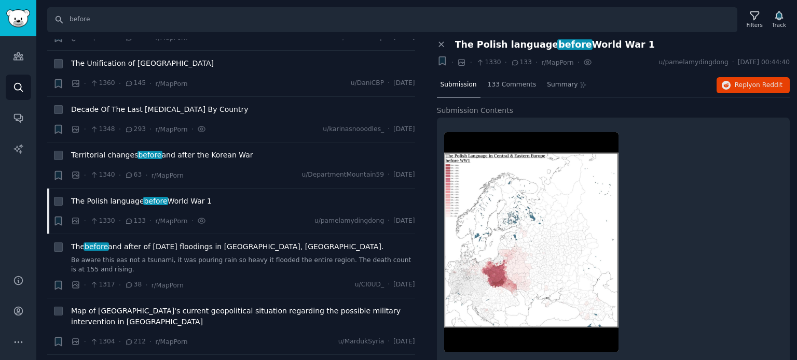
scroll to position [7520, 0]
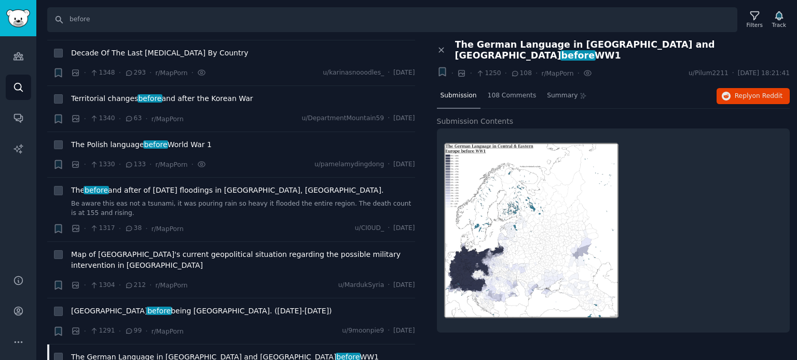
scroll to position [7676, 0]
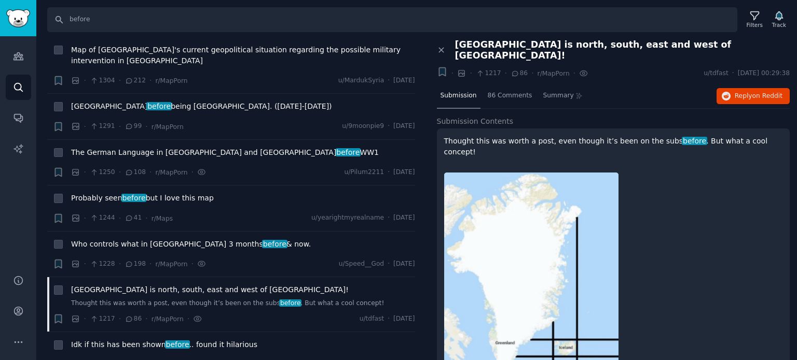
scroll to position [7780, 0]
click at [145, 339] on span "Idk if this has been shown before .. found it hilarious" at bounding box center [164, 344] width 186 height 11
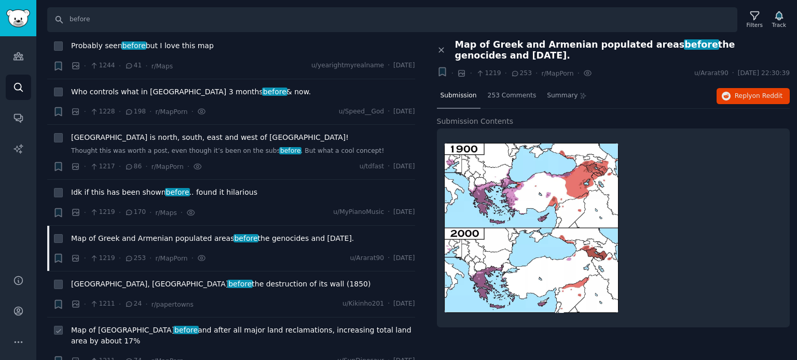
scroll to position [7935, 0]
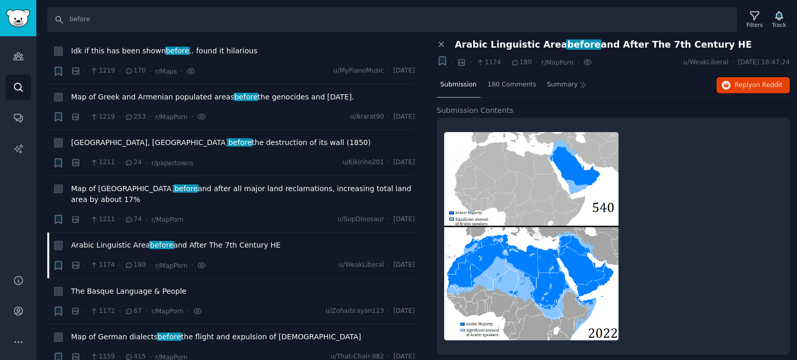
scroll to position [8091, 0]
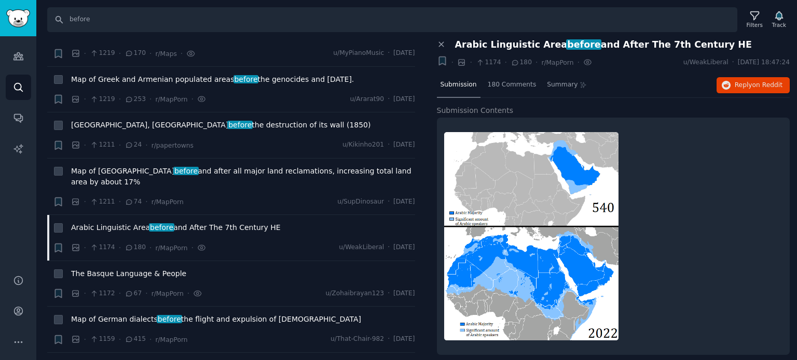
click at [131, 360] on span "What do you call the night before [DATE]? US Map [625x411]" at bounding box center [180, 365] width 218 height 11
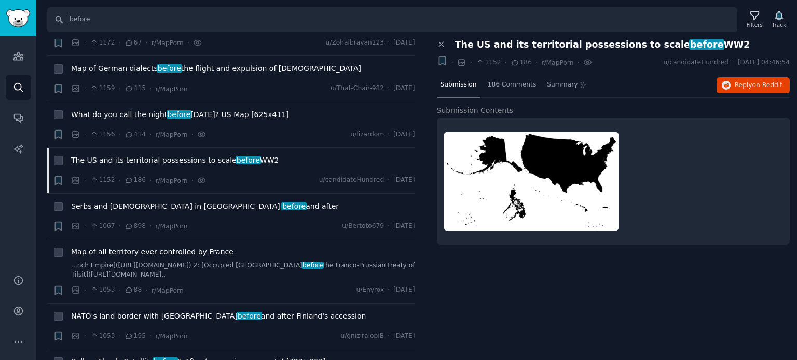
scroll to position [8350, 0]
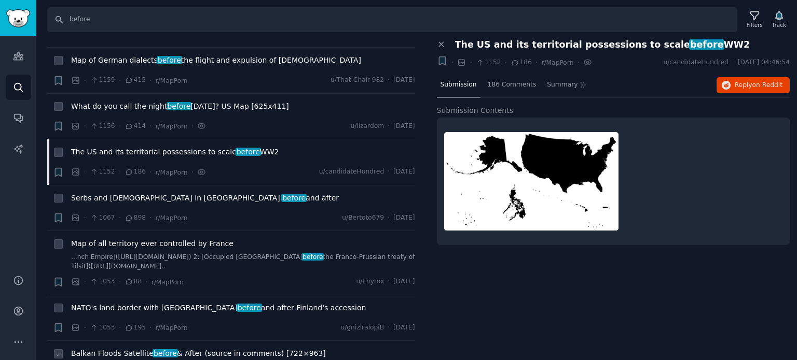
click at [135, 349] on span "Balkan Floods Satellite before & After (source in comments) [722×963]" at bounding box center [198, 354] width 255 height 11
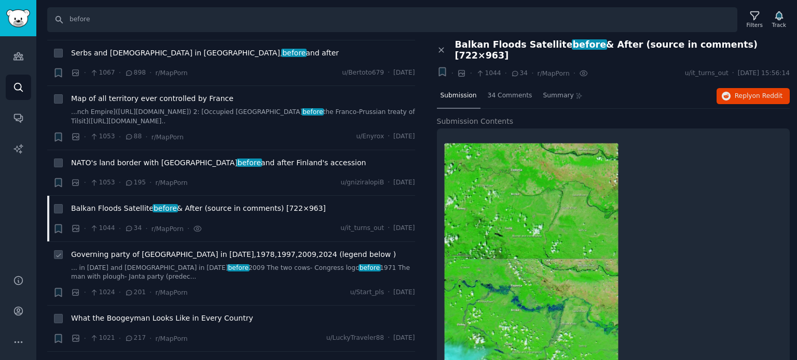
scroll to position [8506, 0]
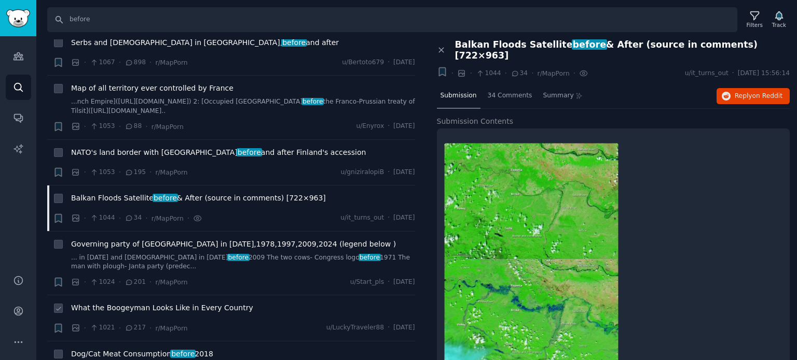
click at [144, 303] on span "What the Boogeyman Looks Like in Every Country" at bounding box center [162, 308] width 182 height 11
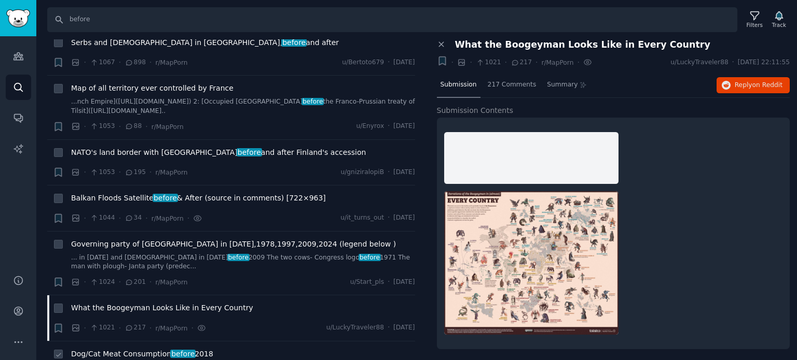
scroll to position [8557, 0]
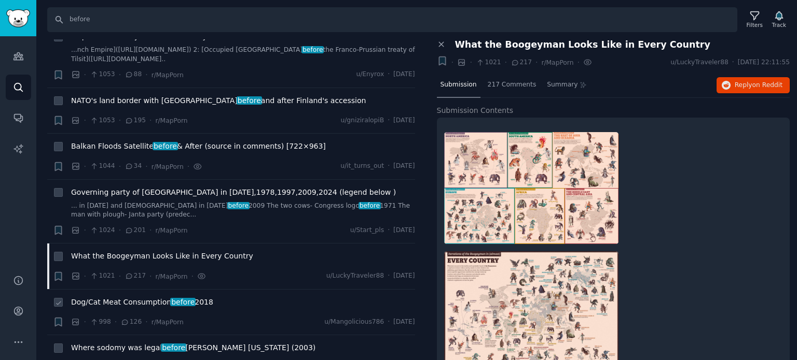
click at [137, 297] on span "Dog/Cat Meat Consumption before 2018" at bounding box center [142, 302] width 142 height 11
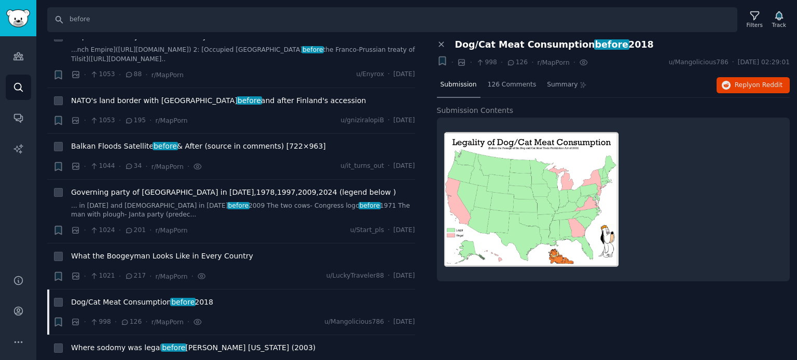
scroll to position [8713, 0]
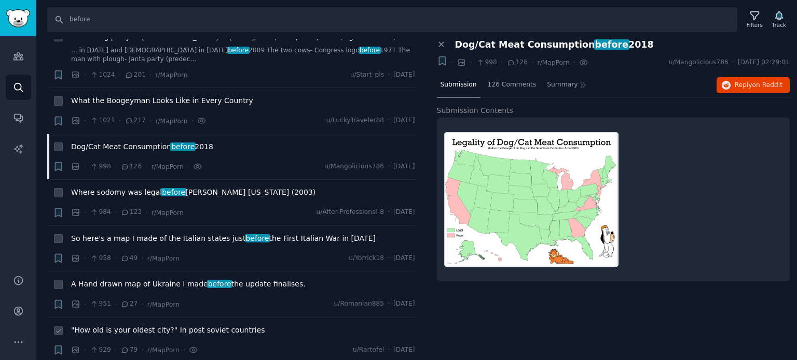
click at [137, 325] on span ""How old is your oldest city?" In post soviet countries" at bounding box center [167, 330] width 193 height 11
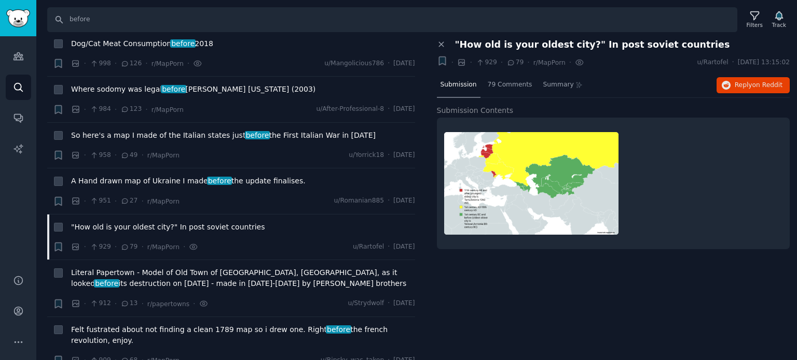
scroll to position [8817, 0]
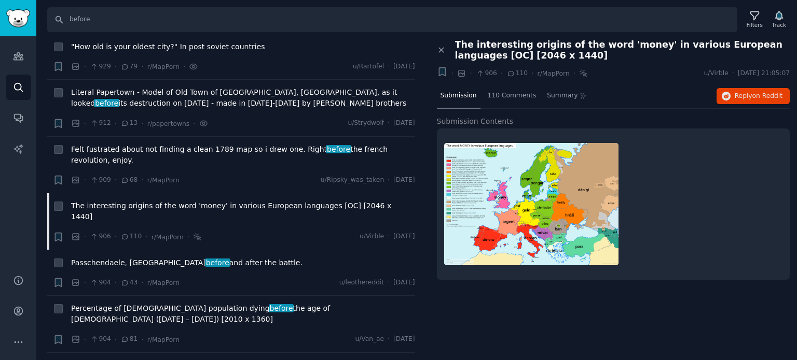
scroll to position [9128, 0]
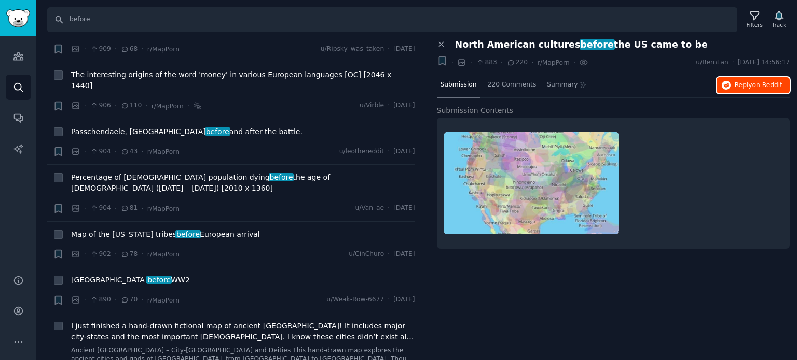
click at [728, 87] on icon "button" at bounding box center [725, 85] width 9 height 9
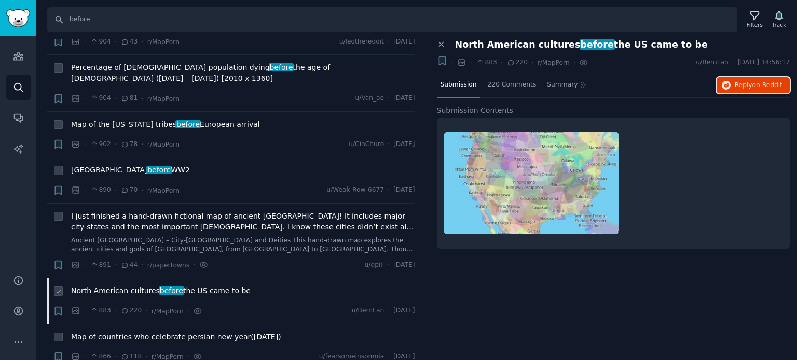
scroll to position [9284, 0]
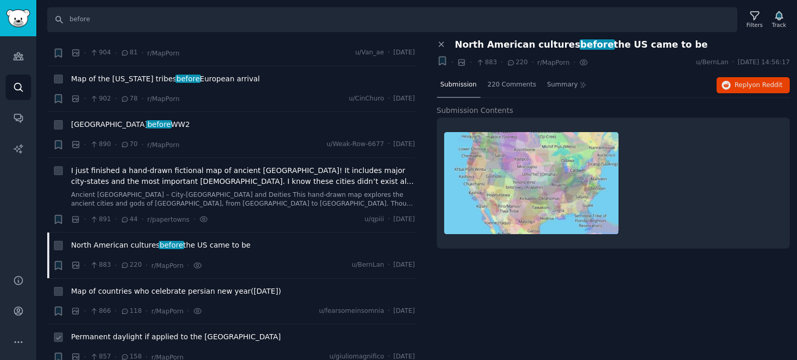
click at [119, 332] on span "Permanent daylight if applied to the [GEOGRAPHIC_DATA]" at bounding box center [176, 337] width 210 height 11
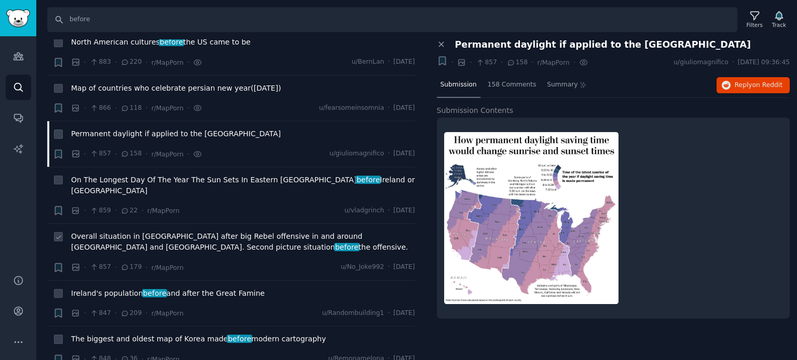
scroll to position [9491, 0]
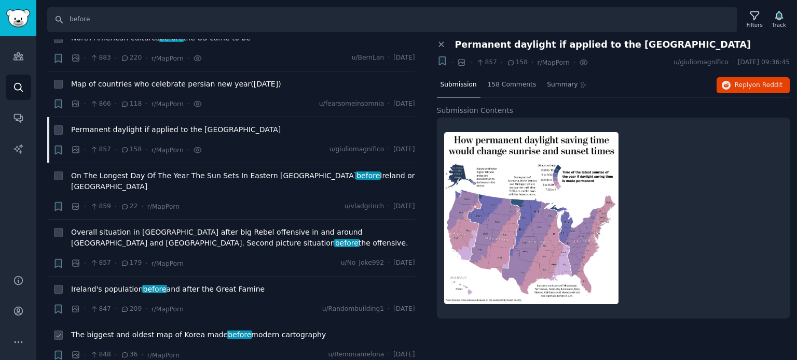
click at [135, 330] on span "The biggest and oldest map of Korea made before modern cartography" at bounding box center [198, 335] width 255 height 11
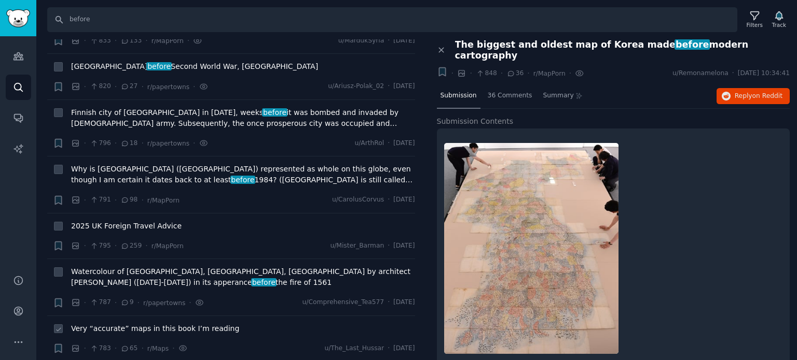
scroll to position [9854, 0]
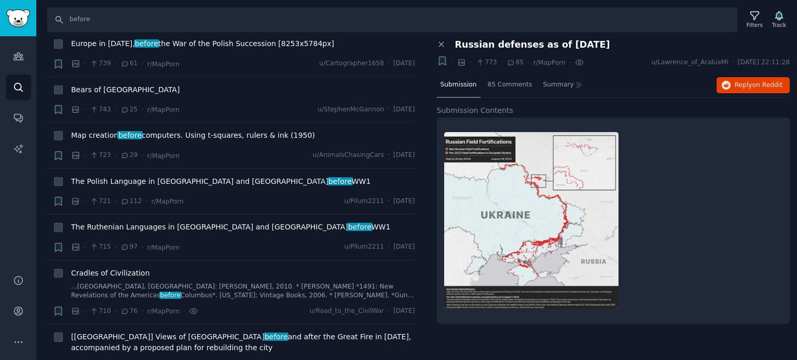
scroll to position [10476, 0]
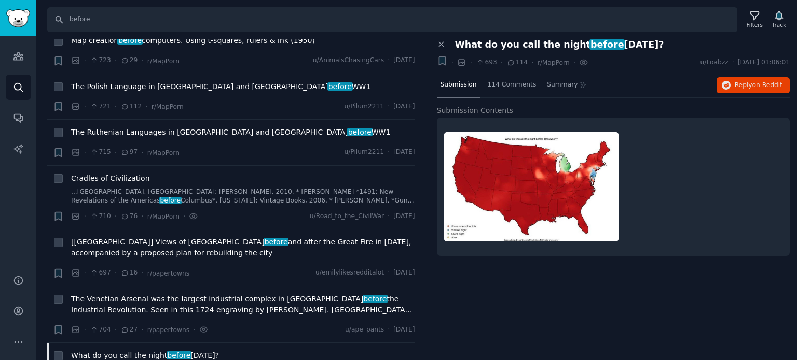
scroll to position [10580, 0]
